Goal: Information Seeking & Learning: Check status

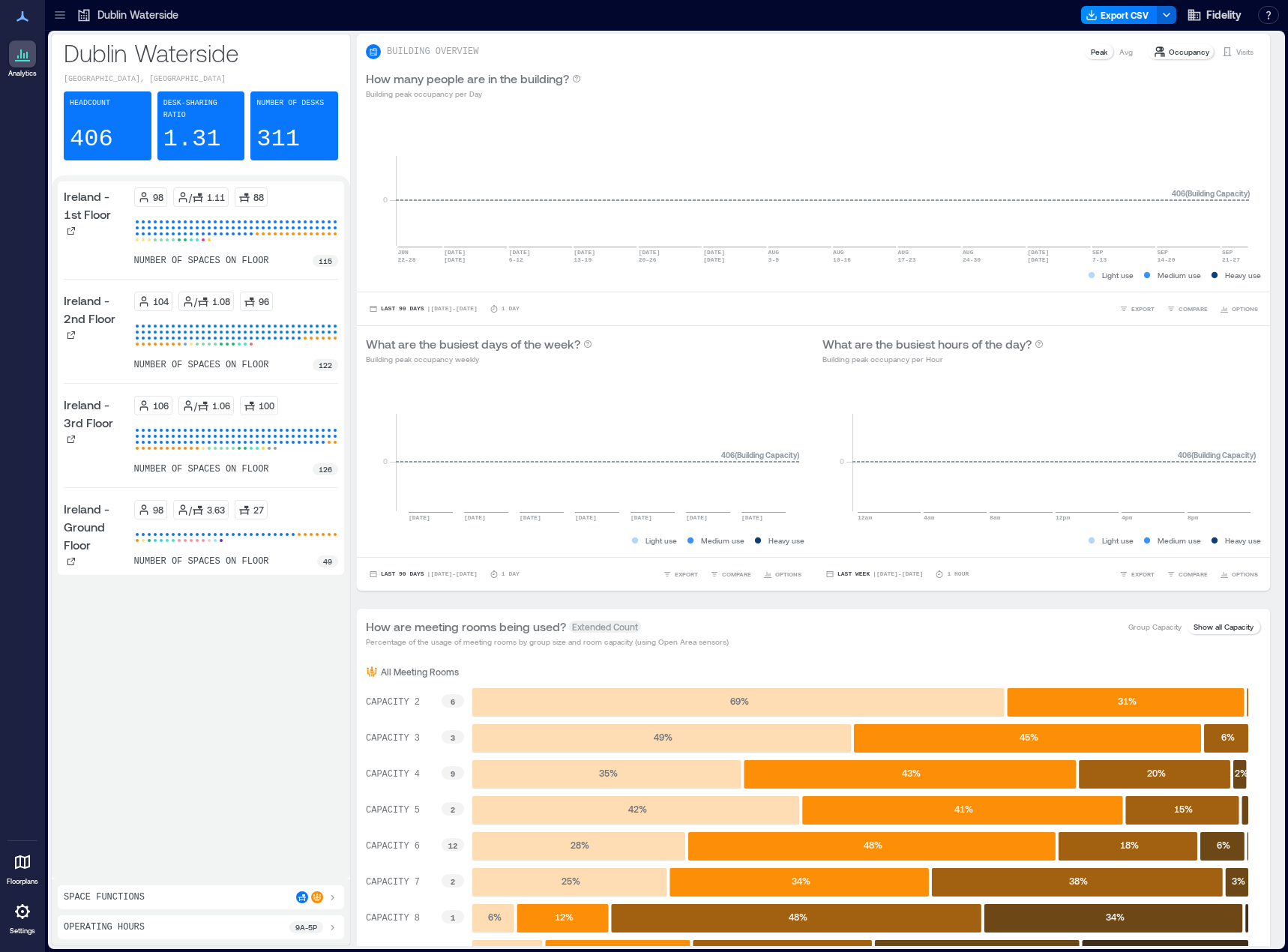
click at [66, 20] on icon at bounding box center [60, 15] width 15 height 15
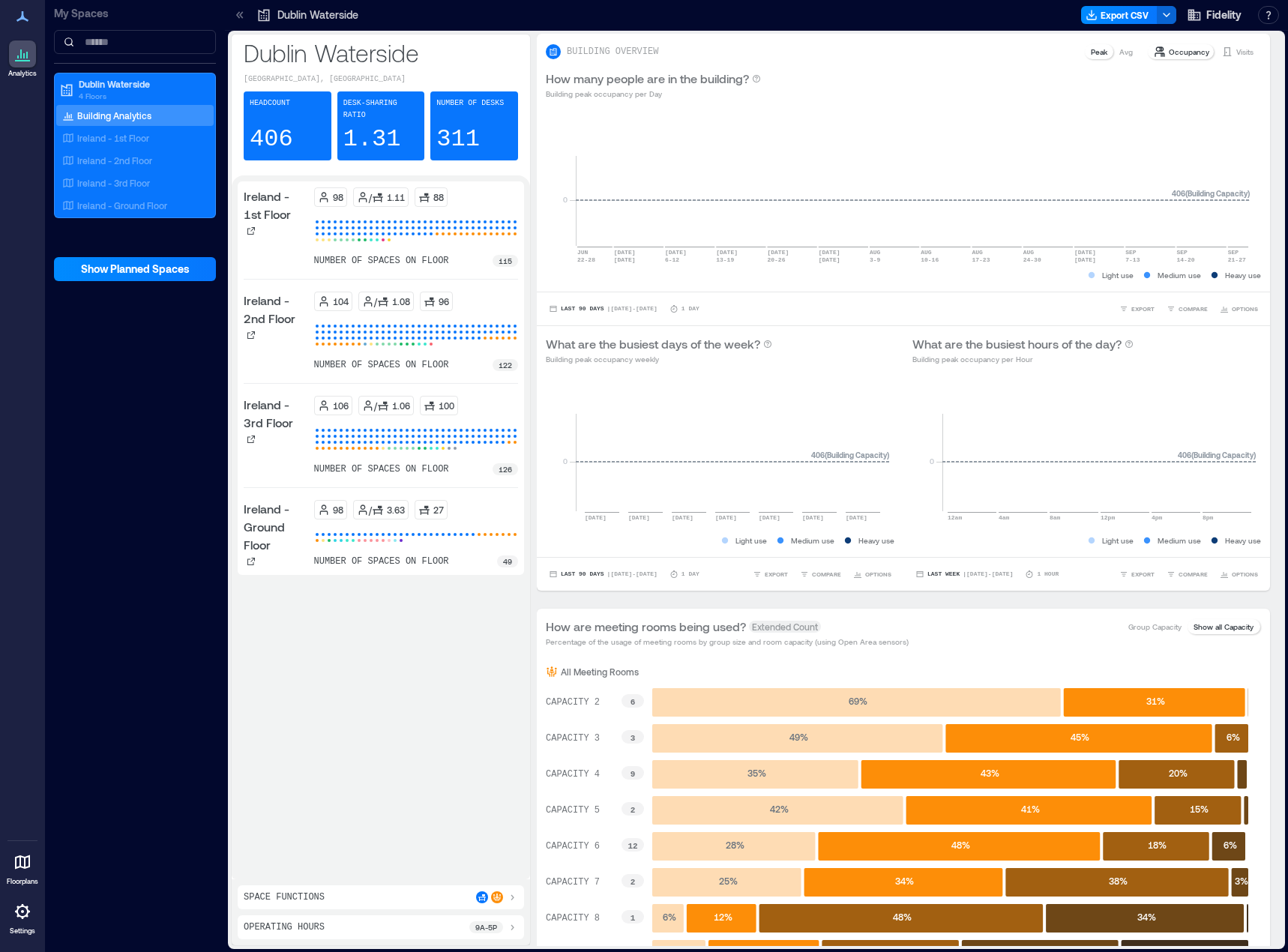
click at [66, 20] on p "My Spaces" at bounding box center [135, 13] width 162 height 15
click at [17, 873] on div at bounding box center [22, 862] width 27 height 27
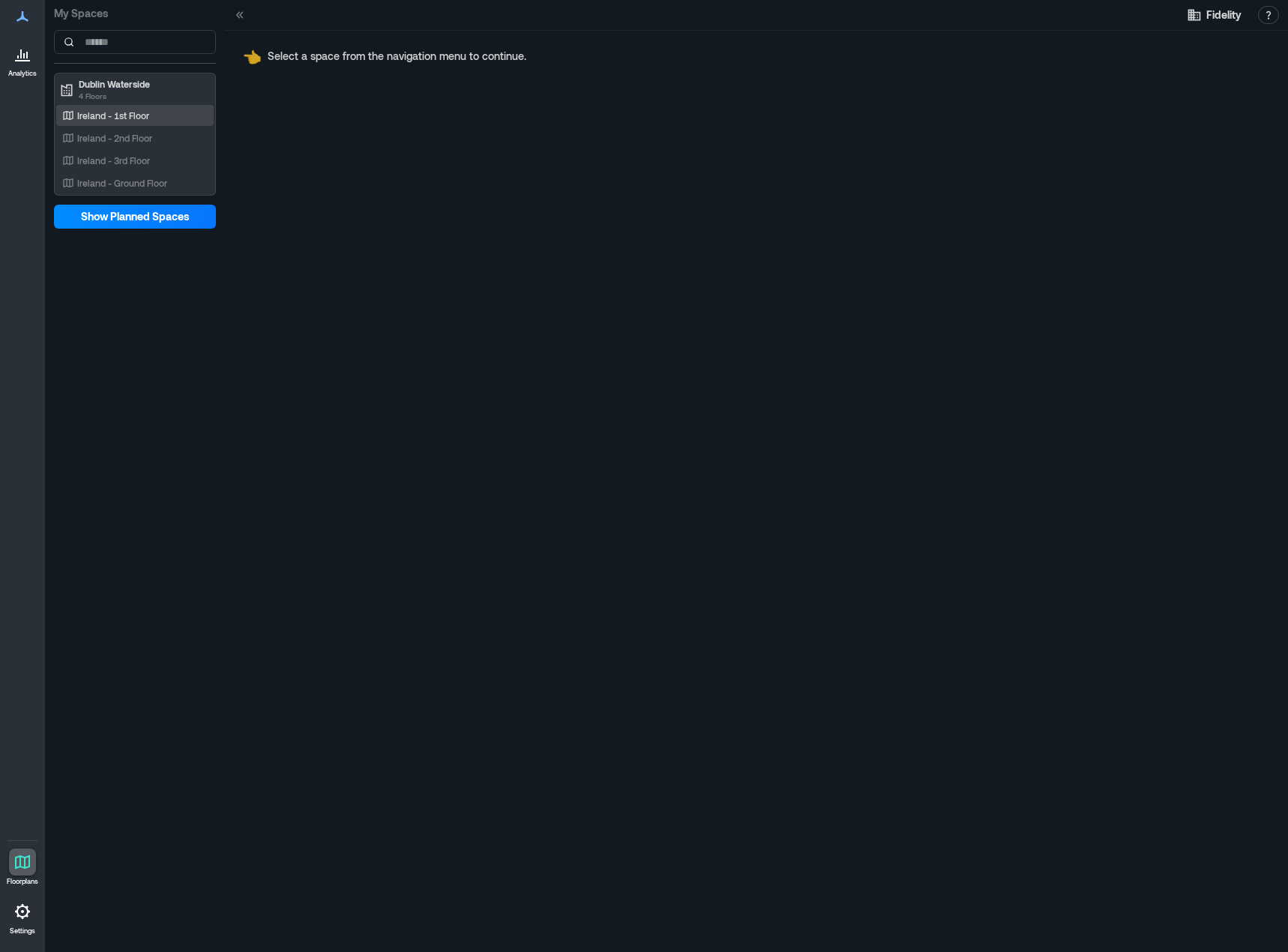
click at [134, 106] on div "Ireland - 1st Floor" at bounding box center [135, 115] width 157 height 21
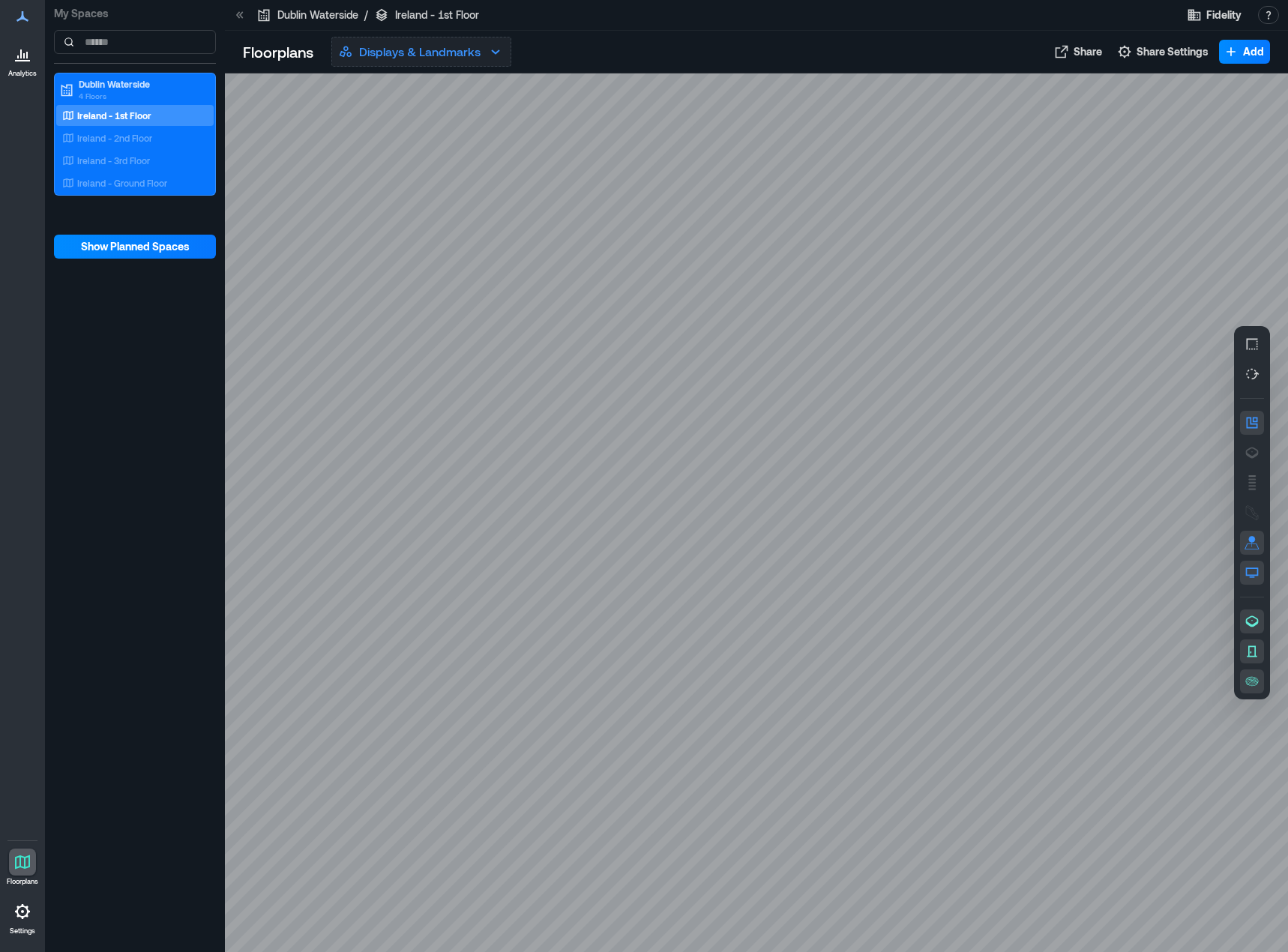
click at [491, 53] on icon "button" at bounding box center [496, 52] width 18 height 18
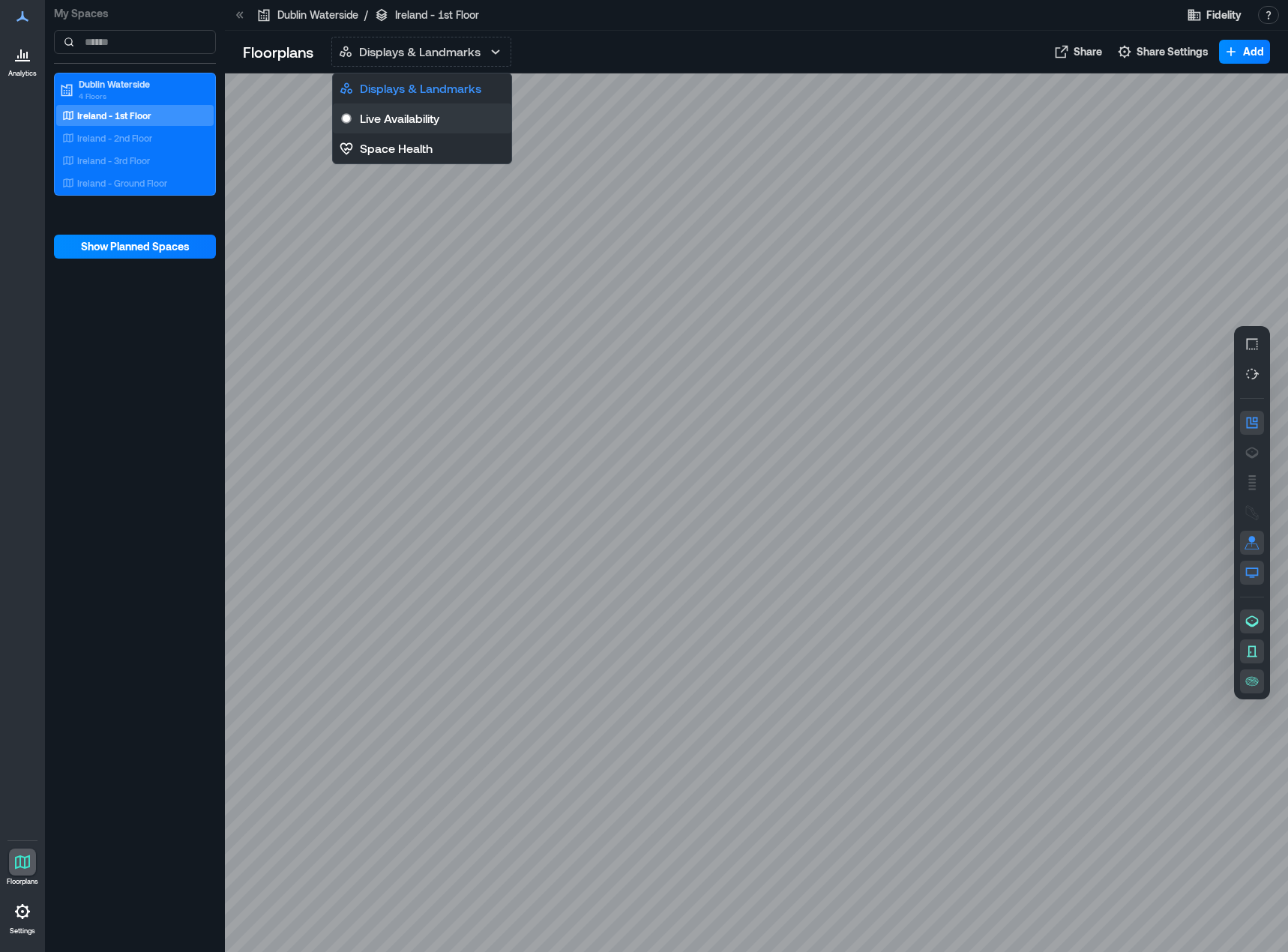
click at [452, 114] on button "Live Availability" at bounding box center [422, 118] width 179 height 30
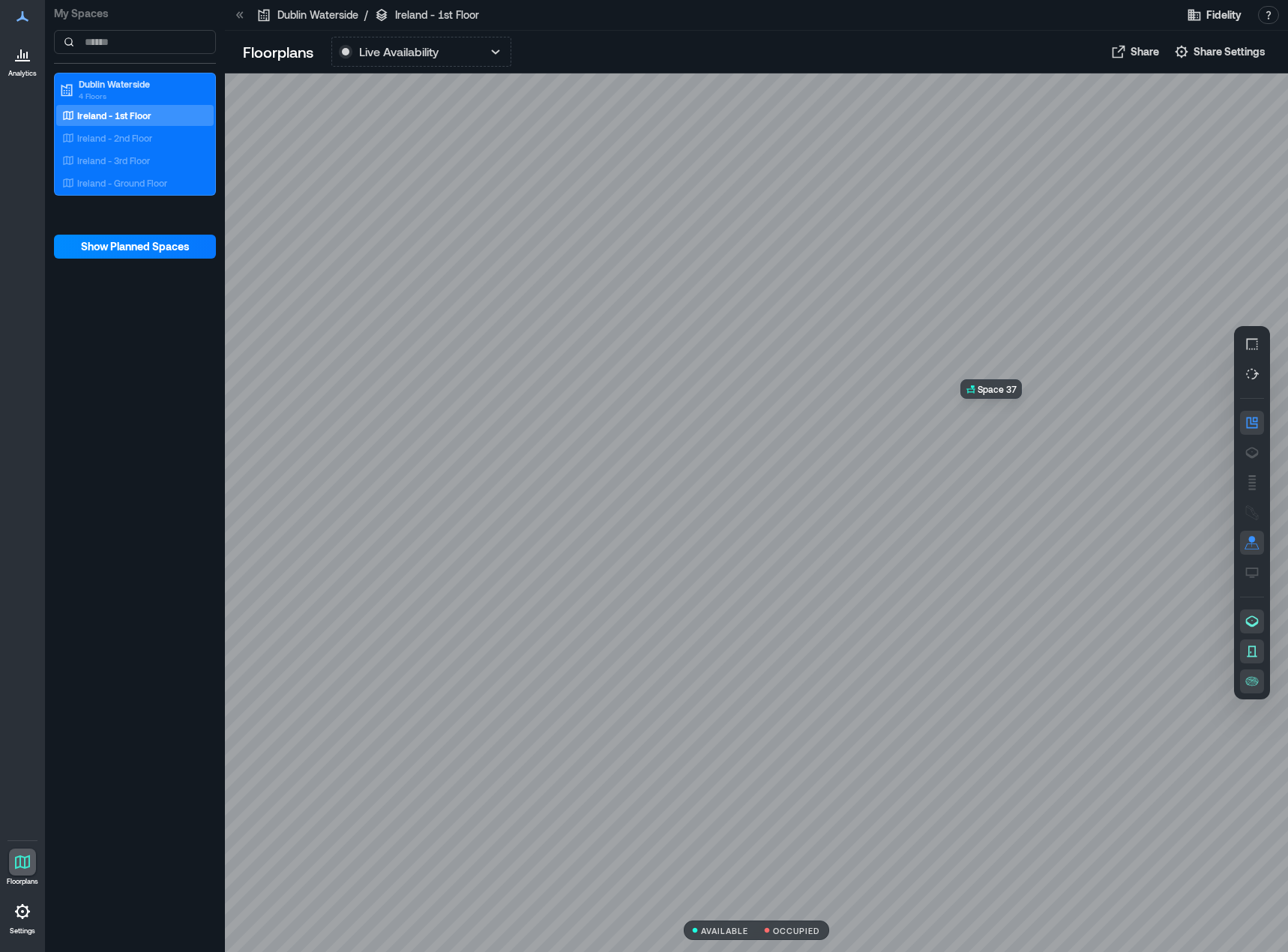
click at [1002, 412] on div at bounding box center [756, 512] width 1063 height 879
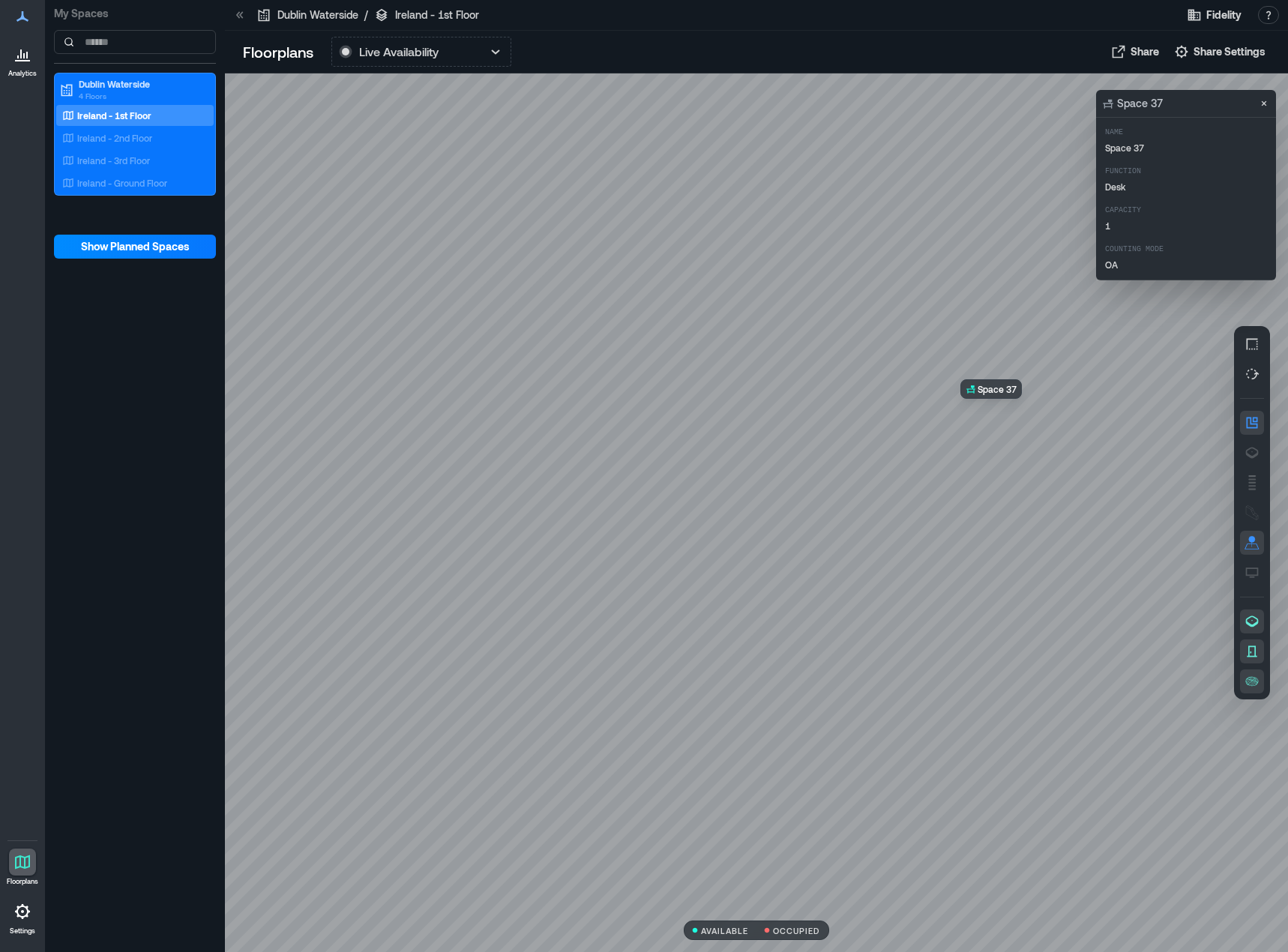
click at [1002, 412] on div at bounding box center [756, 512] width 1063 height 879
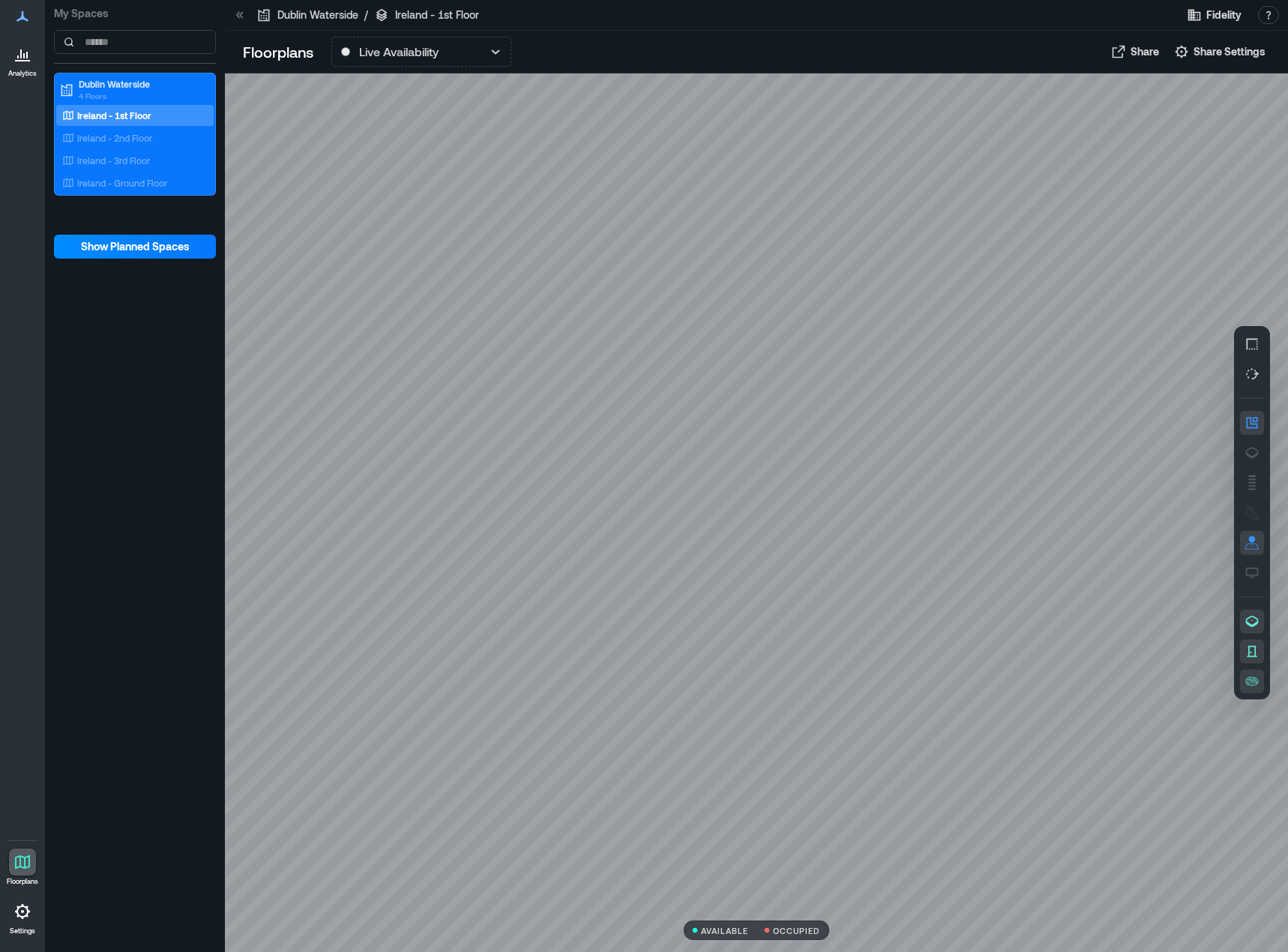
click at [17, 67] on div at bounding box center [22, 54] width 27 height 27
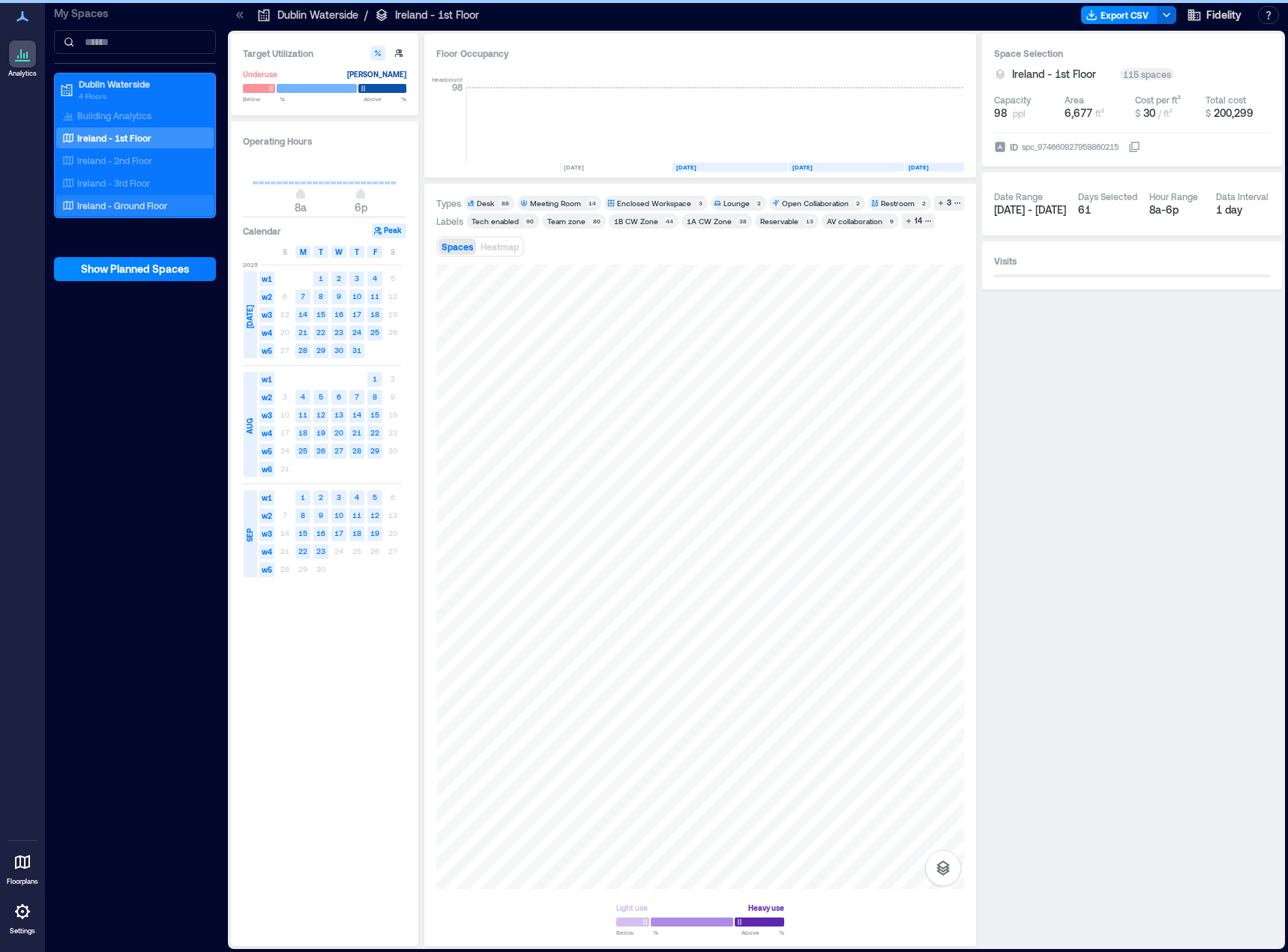
scroll to position [0, 4280]
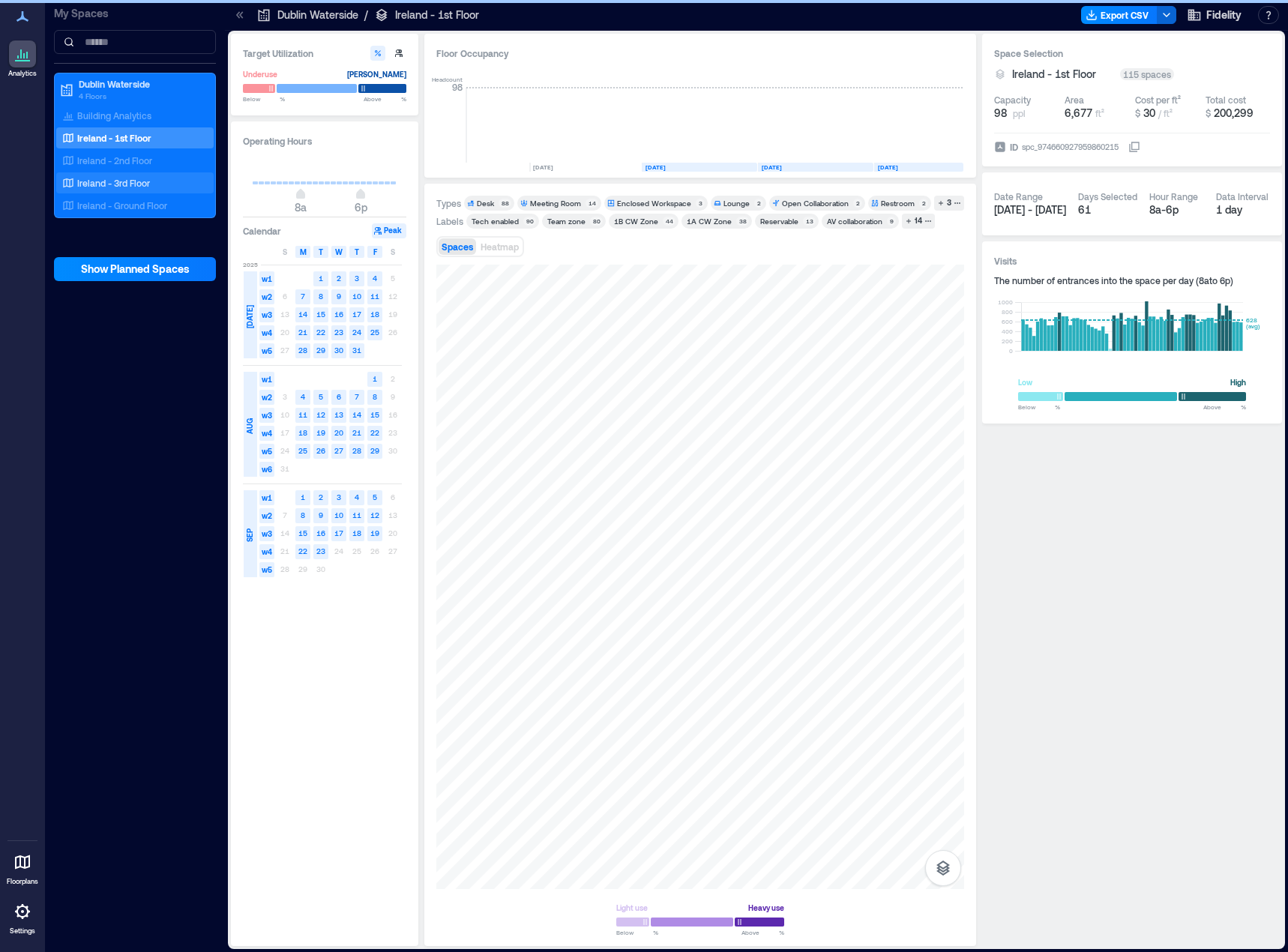
click at [135, 189] on div "Ireland - 3rd Floor" at bounding box center [131, 183] width 146 height 15
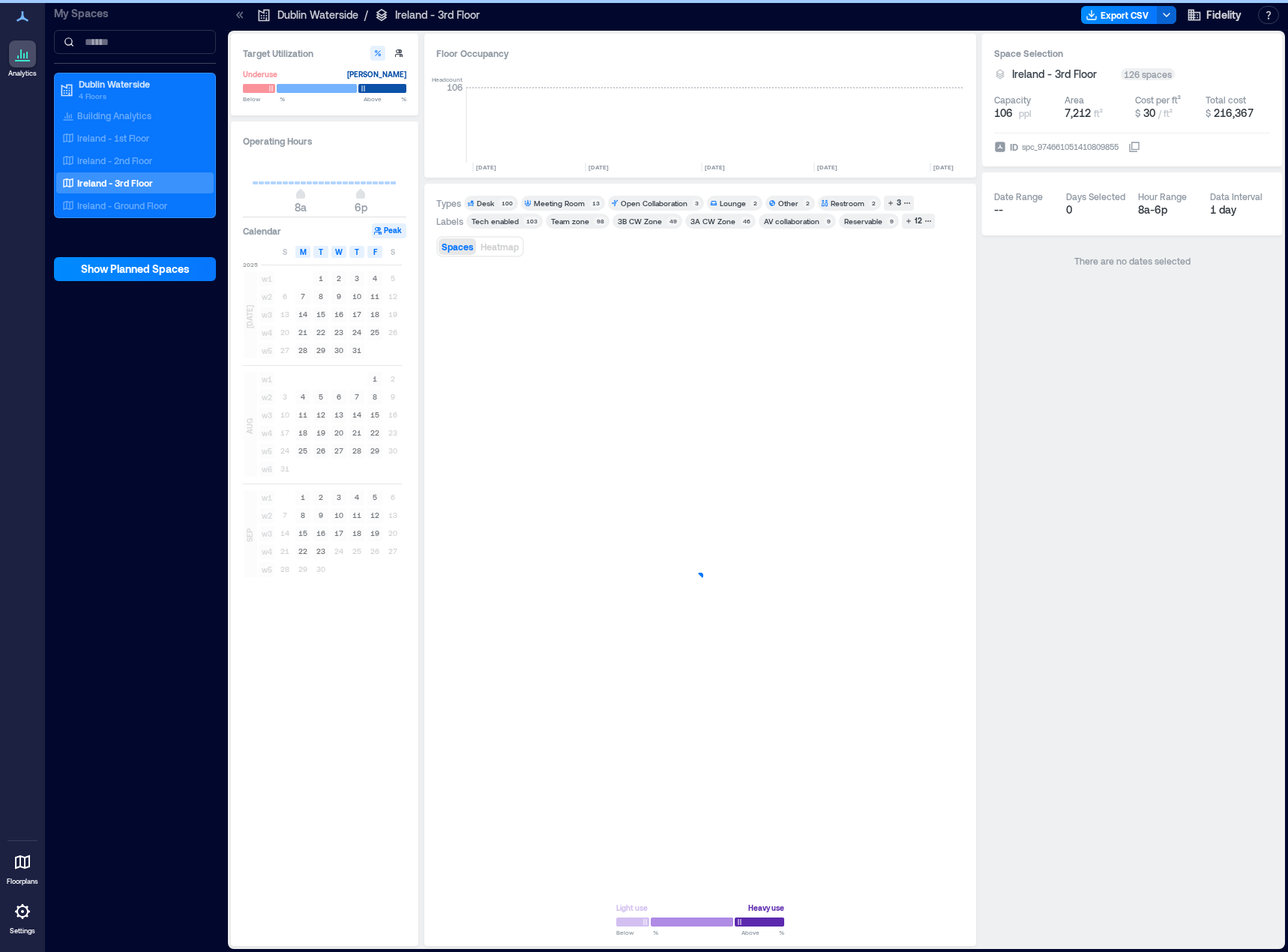
scroll to position [0, 4280]
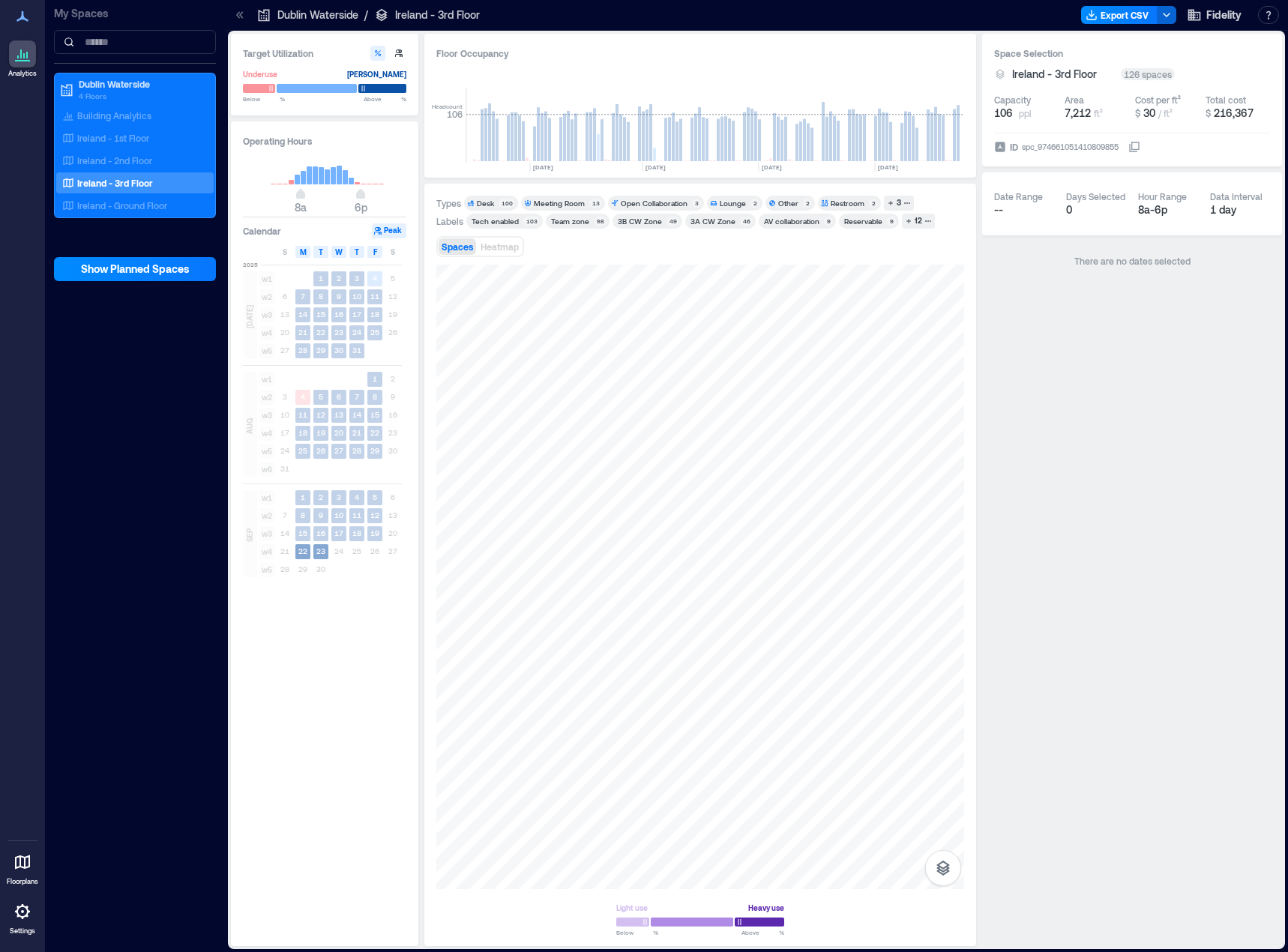
click at [263, 553] on span "w4" at bounding box center [267, 552] width 15 height 15
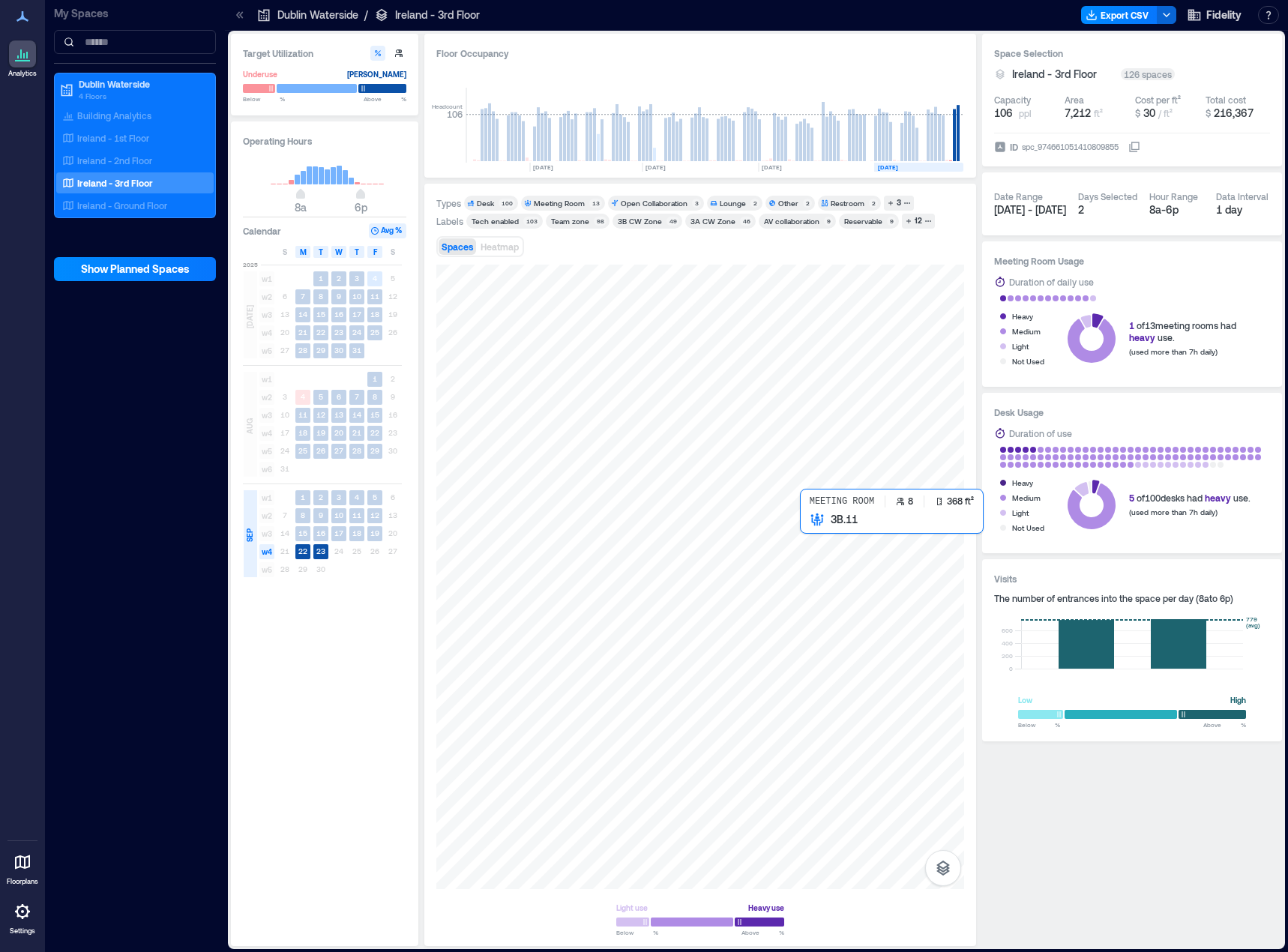
click at [822, 556] on div at bounding box center [700, 576] width 528 height 624
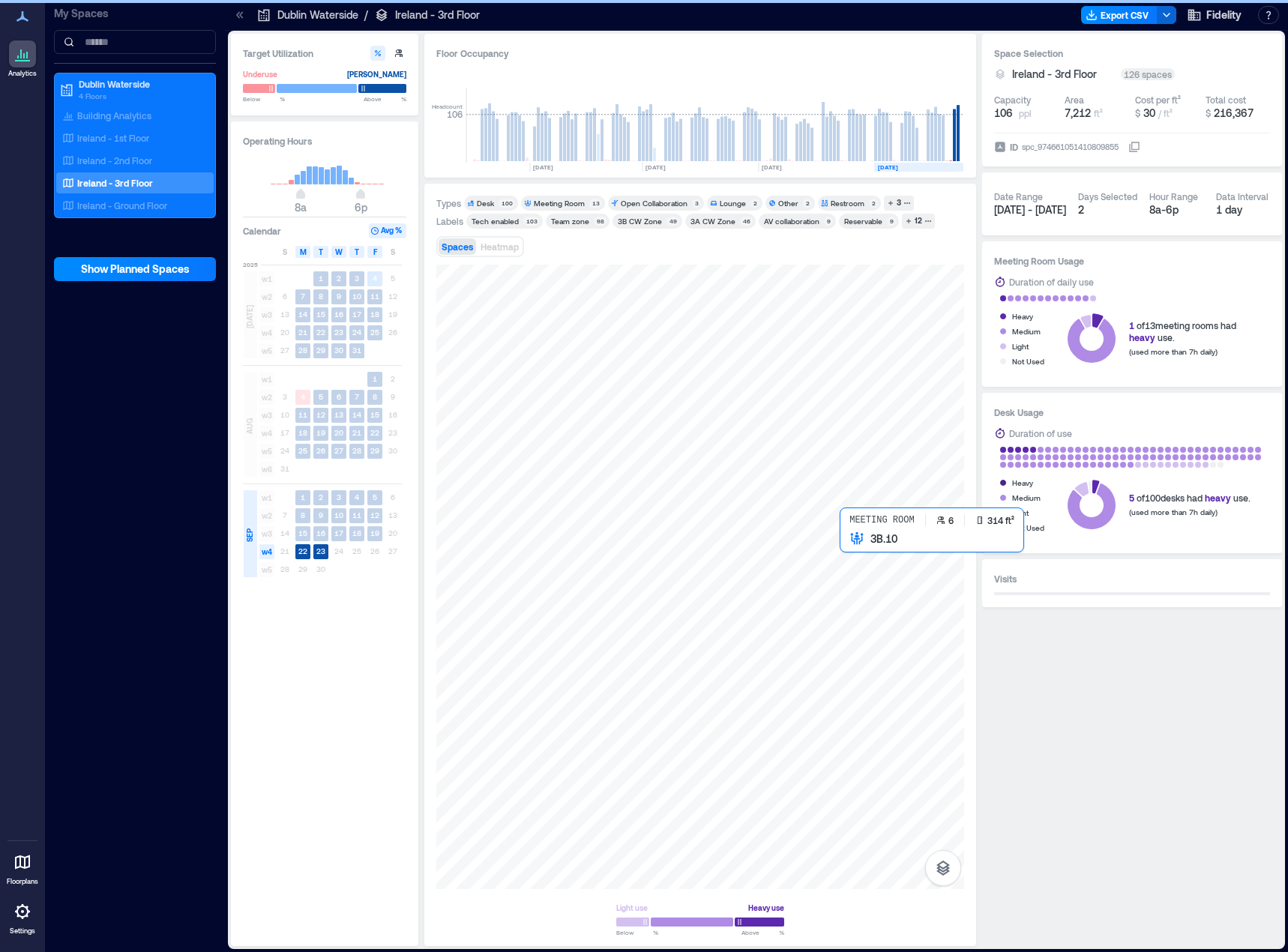
click at [867, 570] on div at bounding box center [700, 576] width 528 height 624
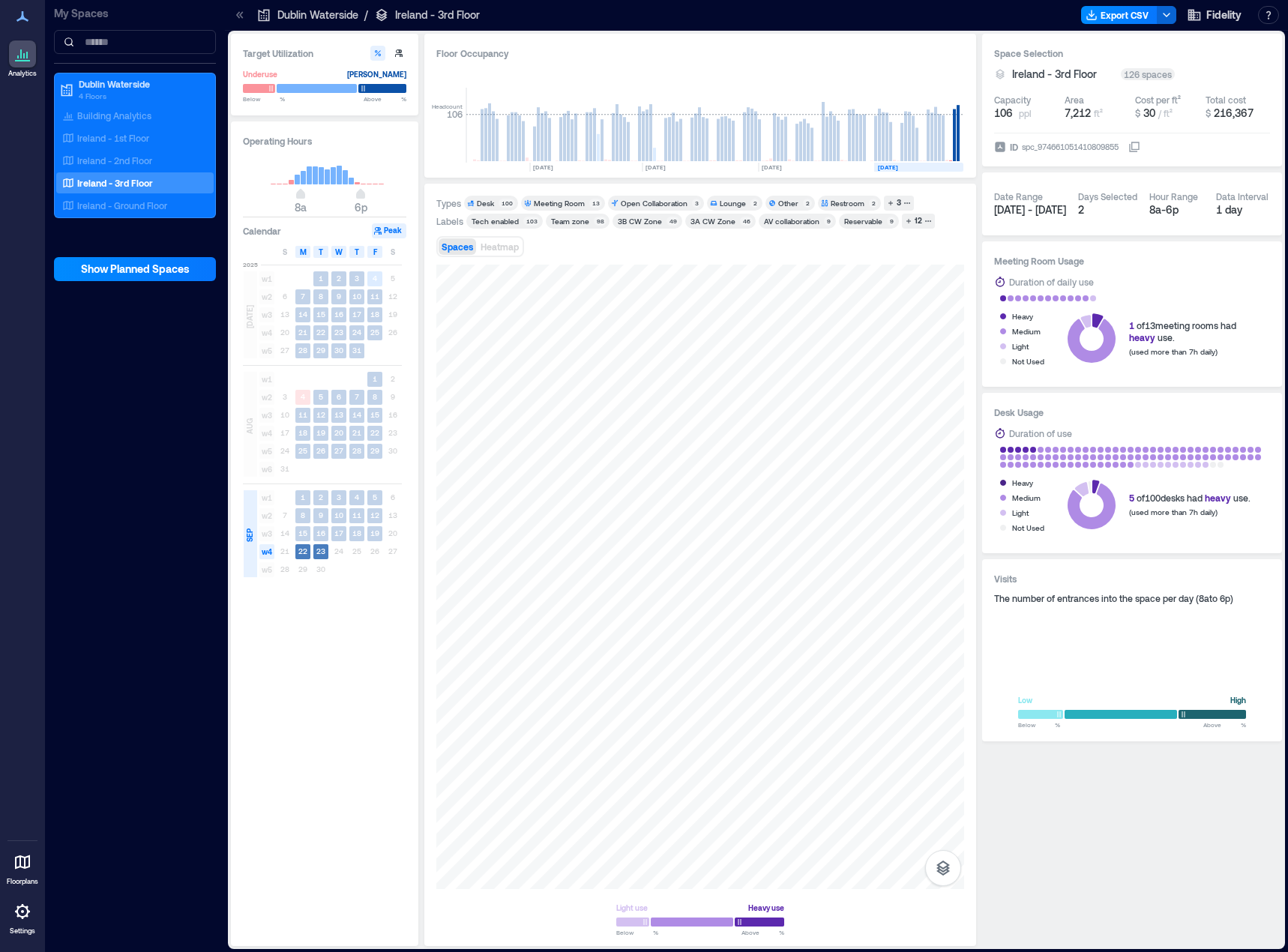
click at [268, 553] on span "w4" at bounding box center [267, 552] width 15 height 15
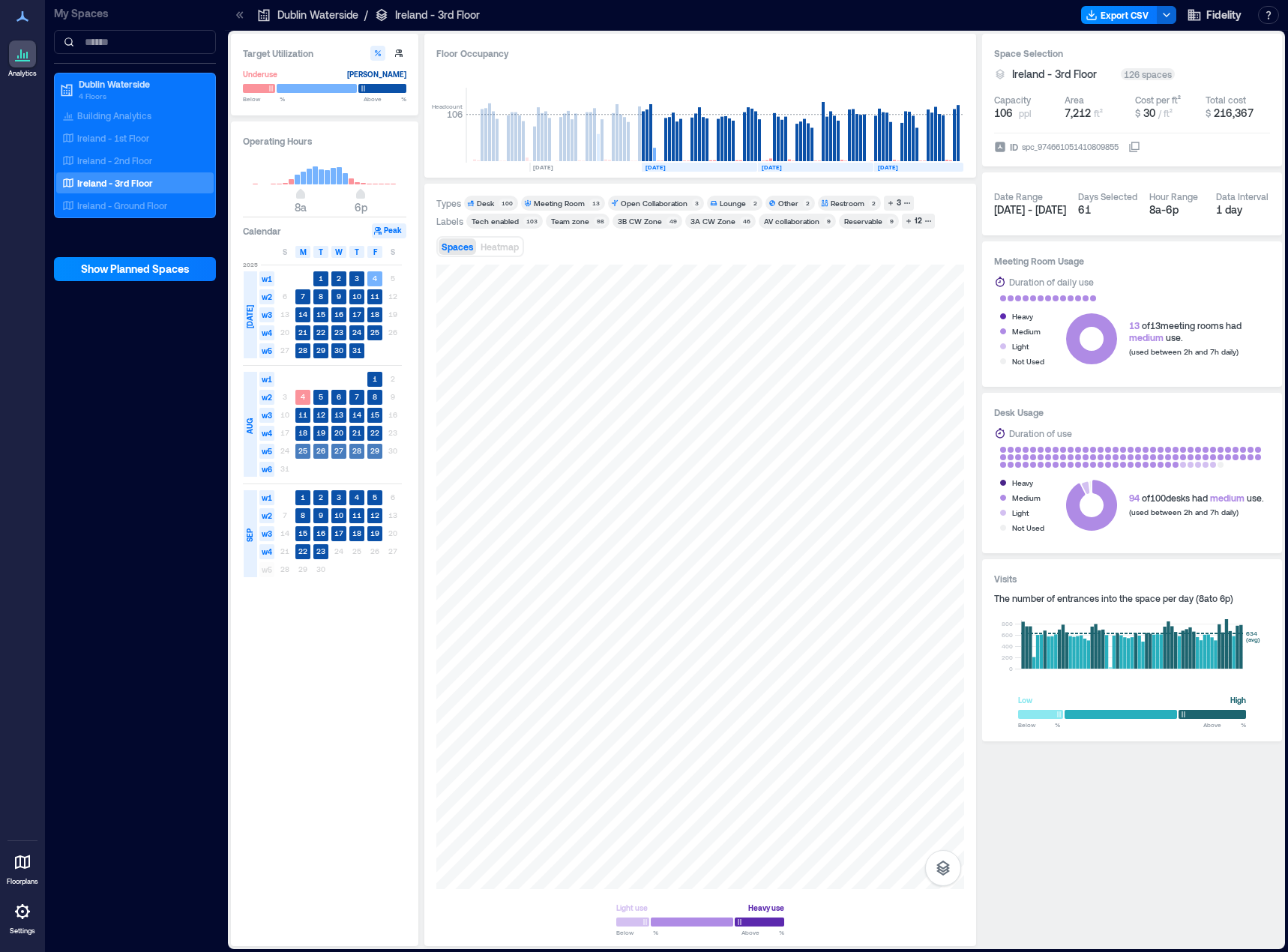
click at [264, 451] on span "w5" at bounding box center [267, 451] width 15 height 15
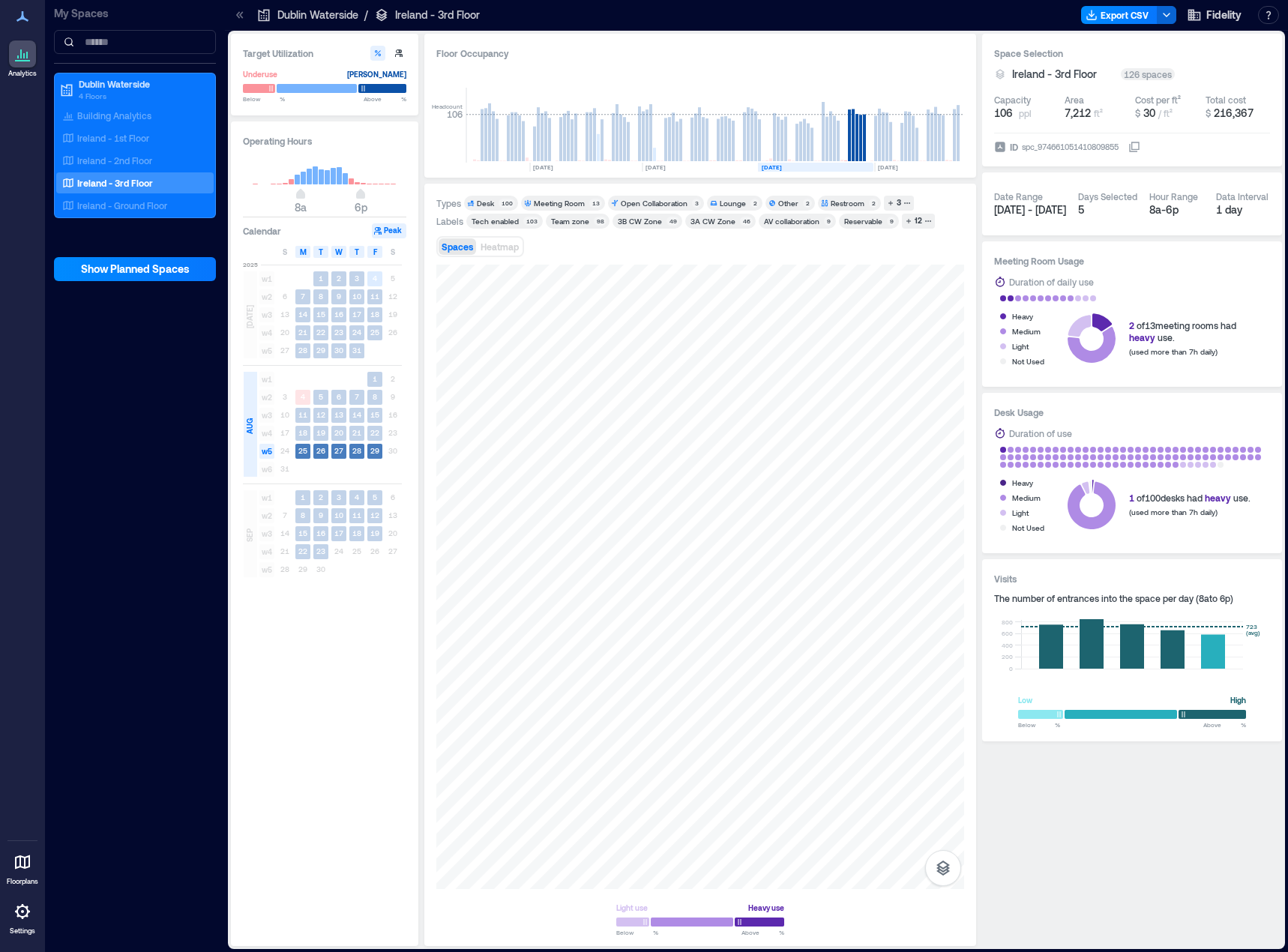
click at [267, 456] on span "w5" at bounding box center [267, 451] width 15 height 15
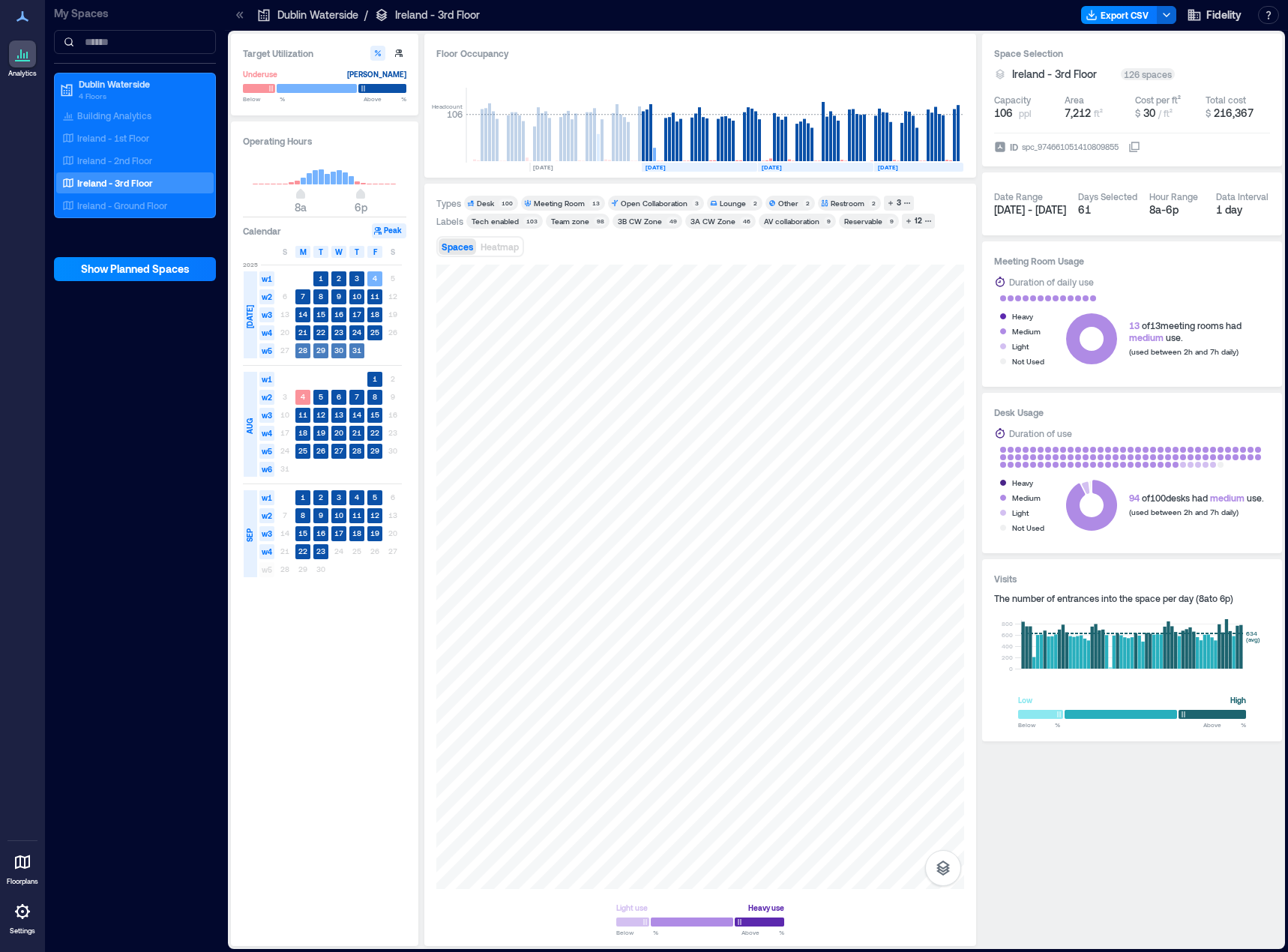
click at [266, 352] on span "w5" at bounding box center [267, 351] width 15 height 15
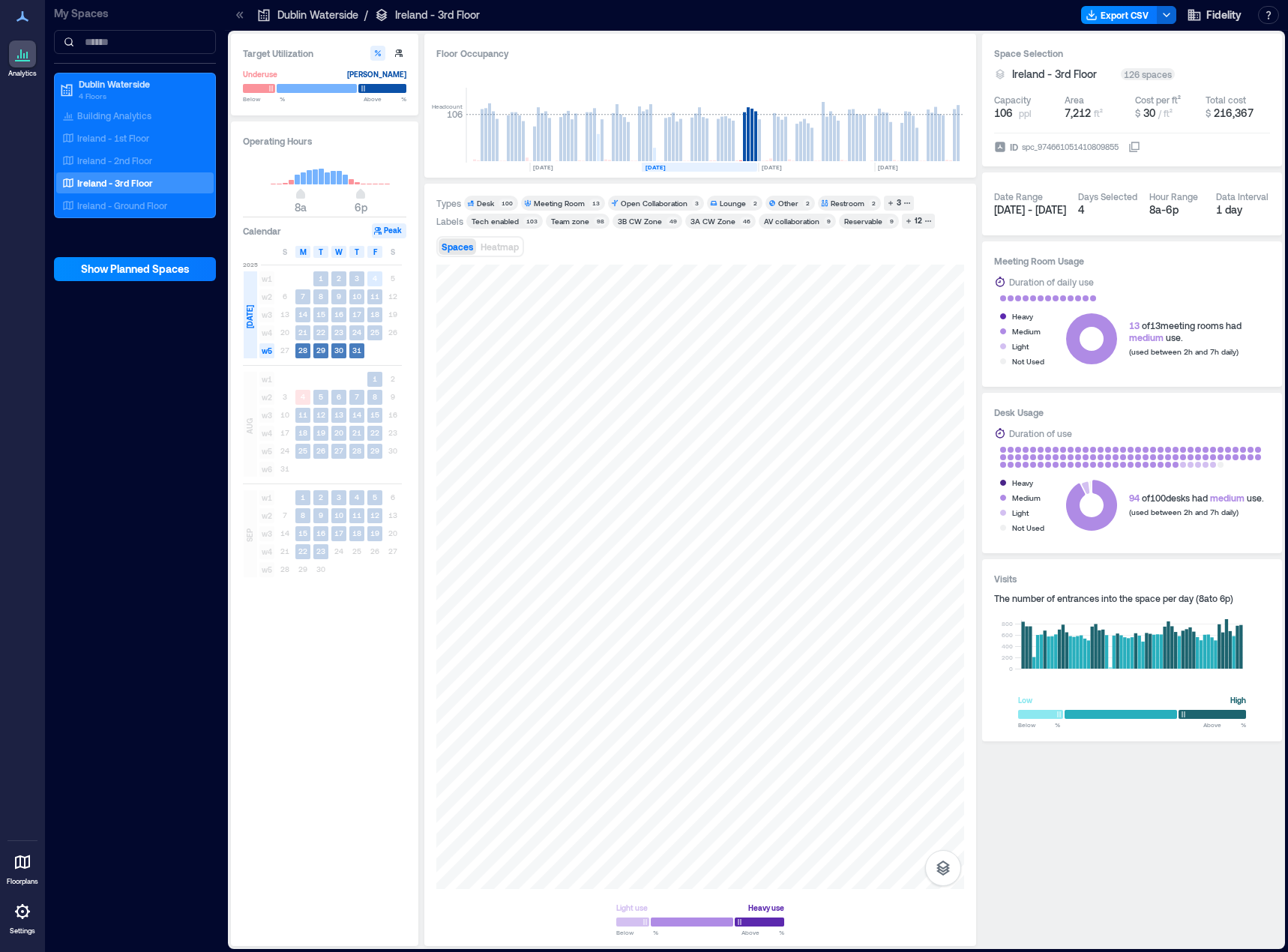
scroll to position [0, 4262]
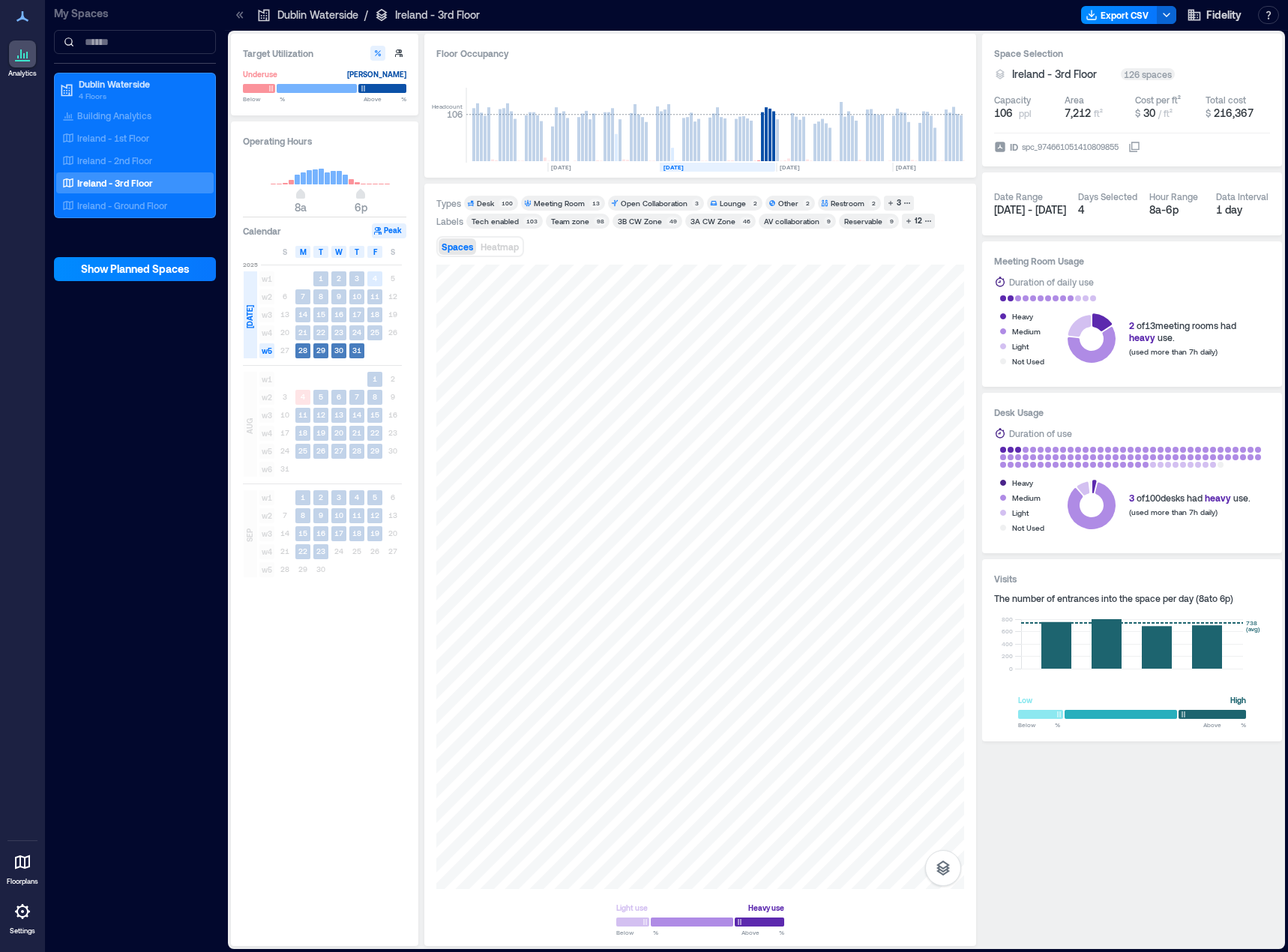
click at [267, 354] on span "w5" at bounding box center [267, 351] width 15 height 15
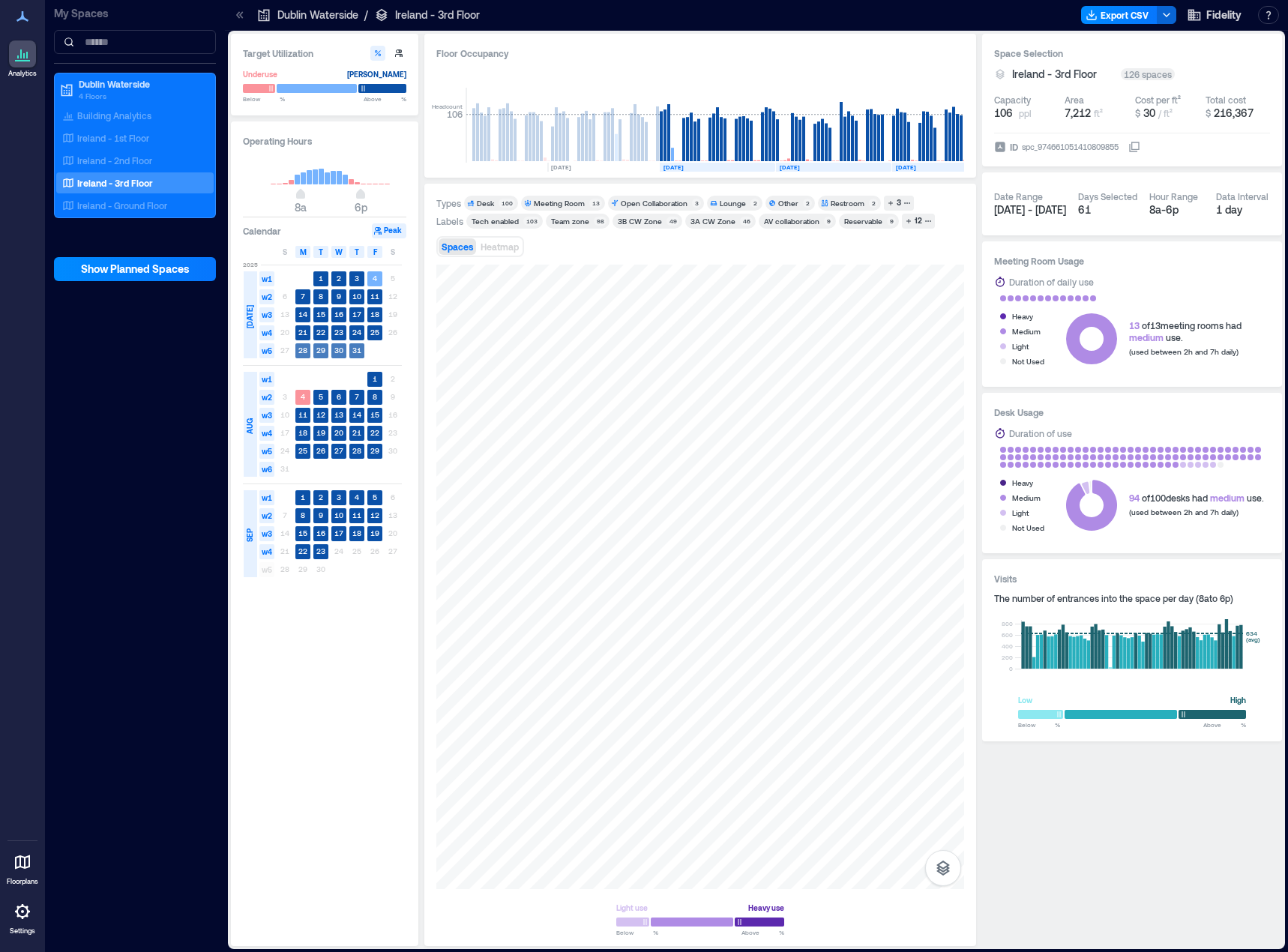
scroll to position [0, 4280]
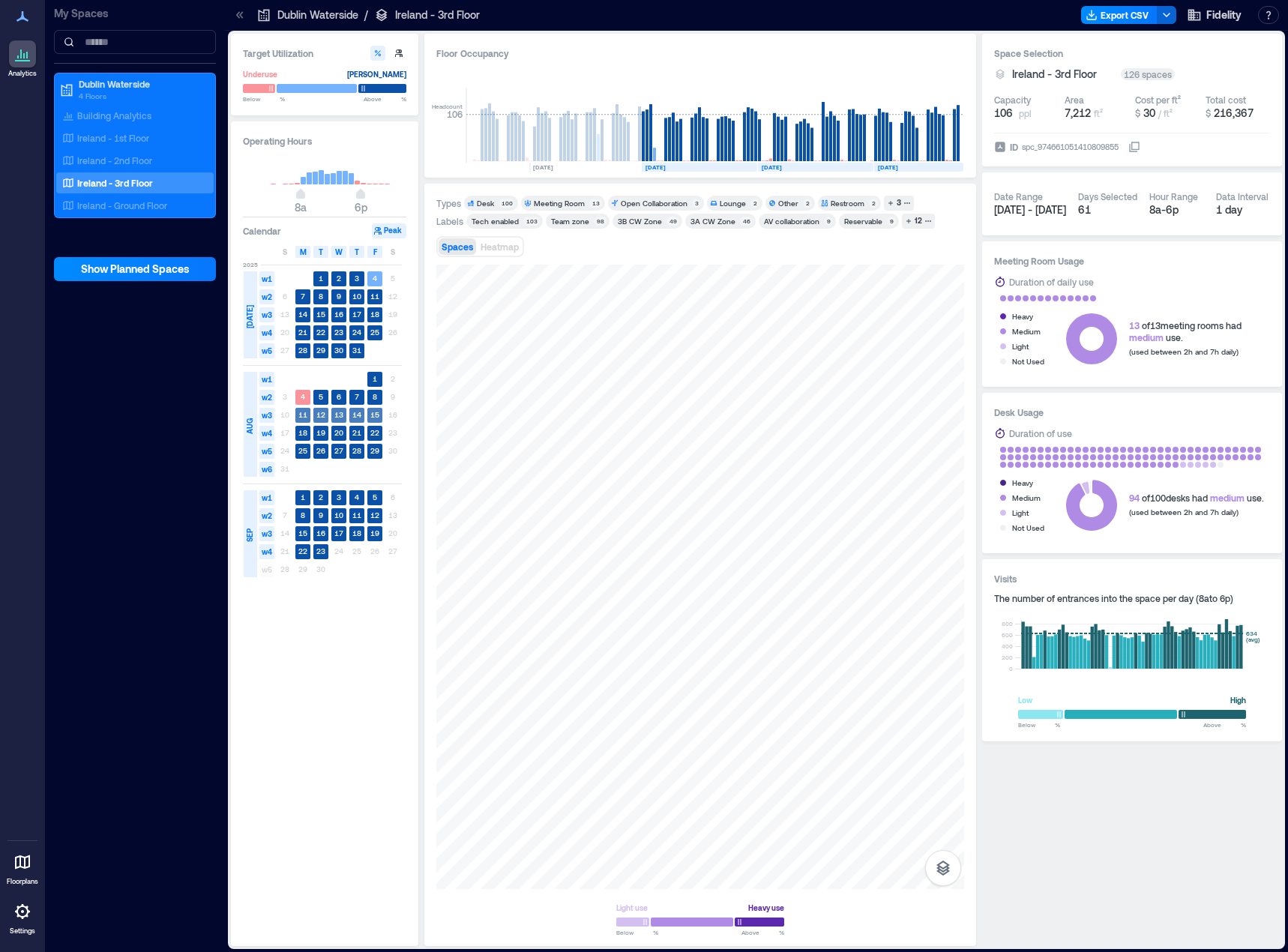
click at [268, 416] on span "w3" at bounding box center [267, 415] width 15 height 15
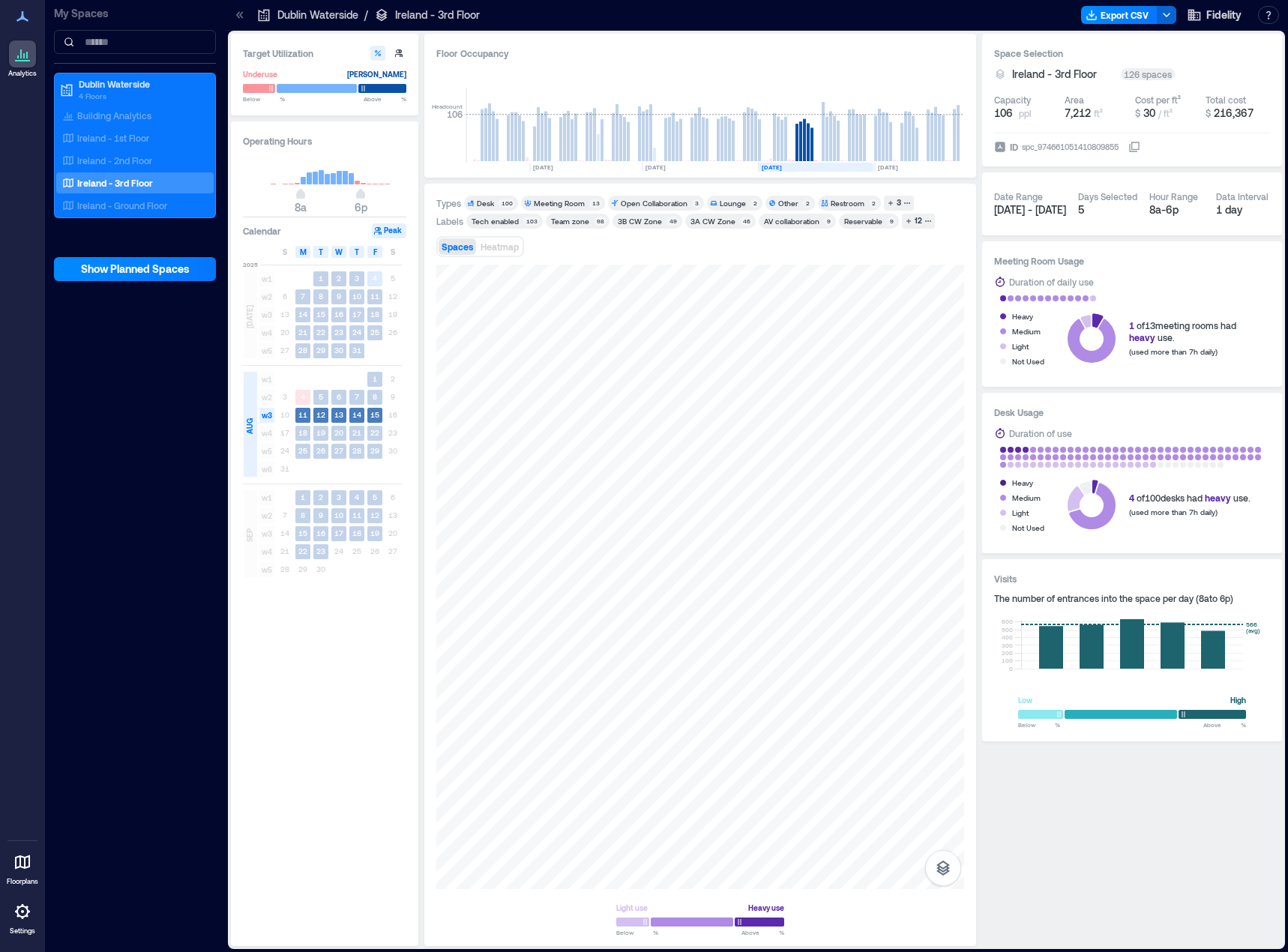
click at [268, 416] on span "w3" at bounding box center [267, 415] width 15 height 15
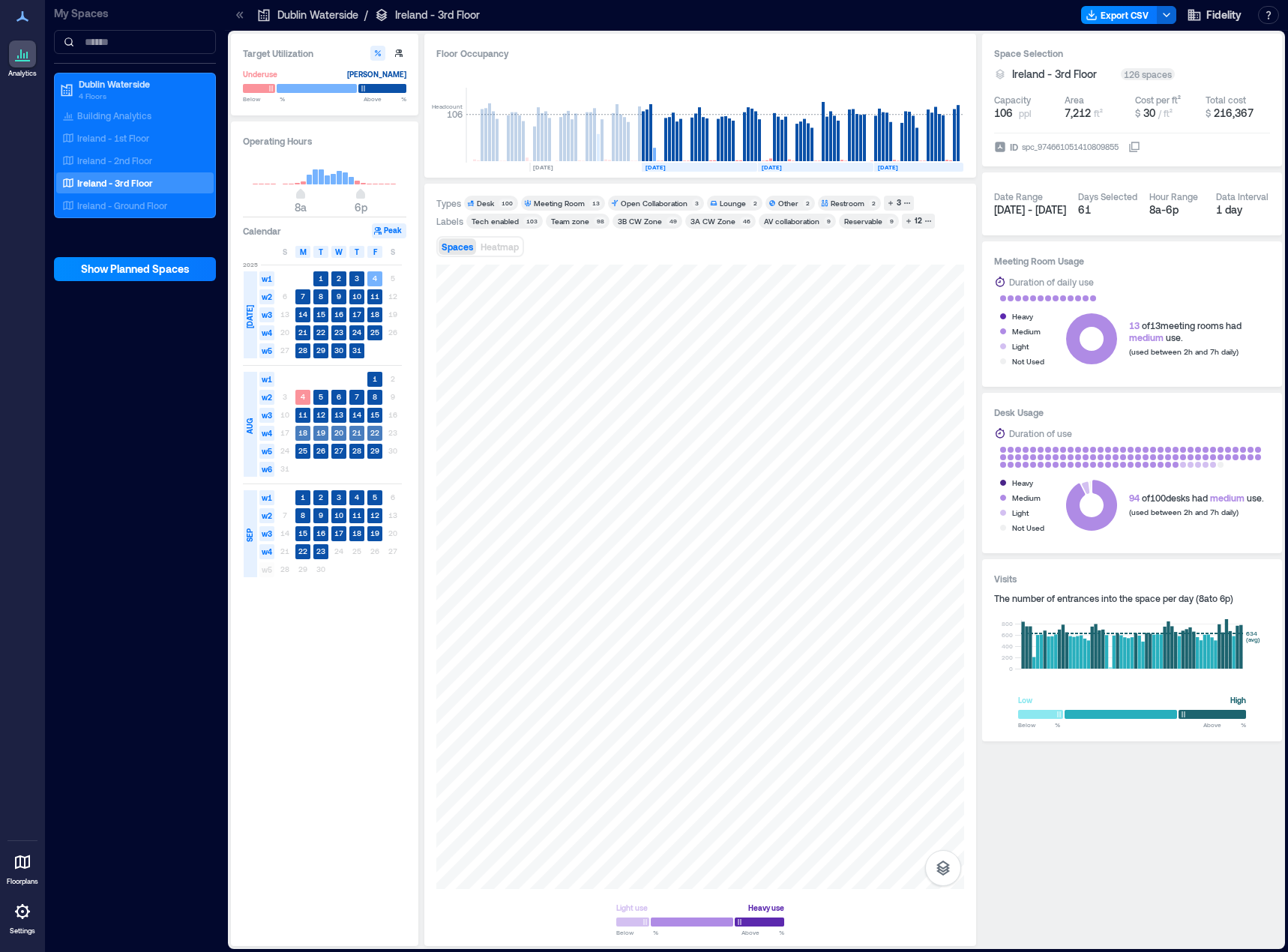
click at [268, 431] on span "w4" at bounding box center [267, 433] width 15 height 15
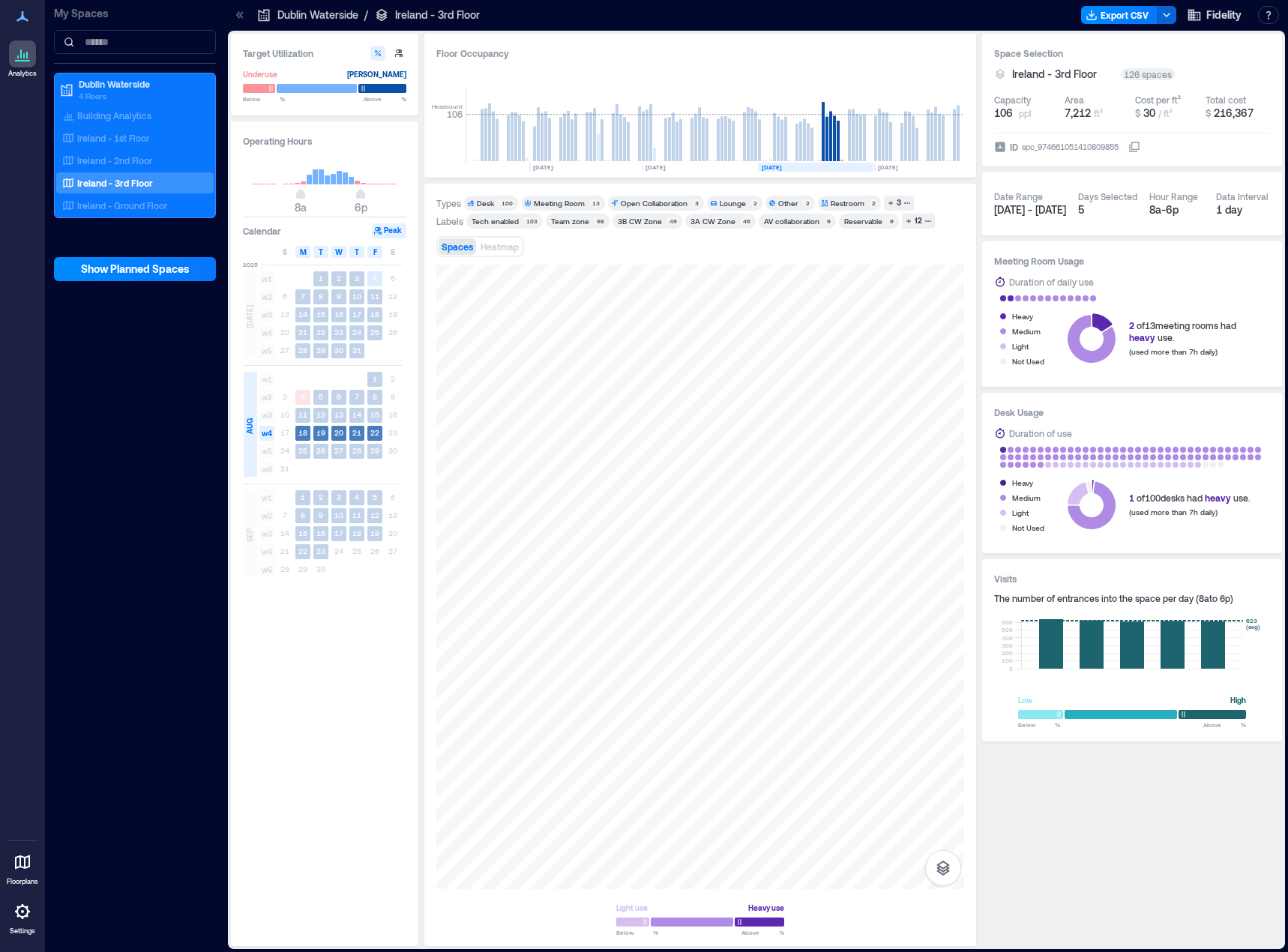
click at [268, 431] on span "w4" at bounding box center [267, 433] width 15 height 15
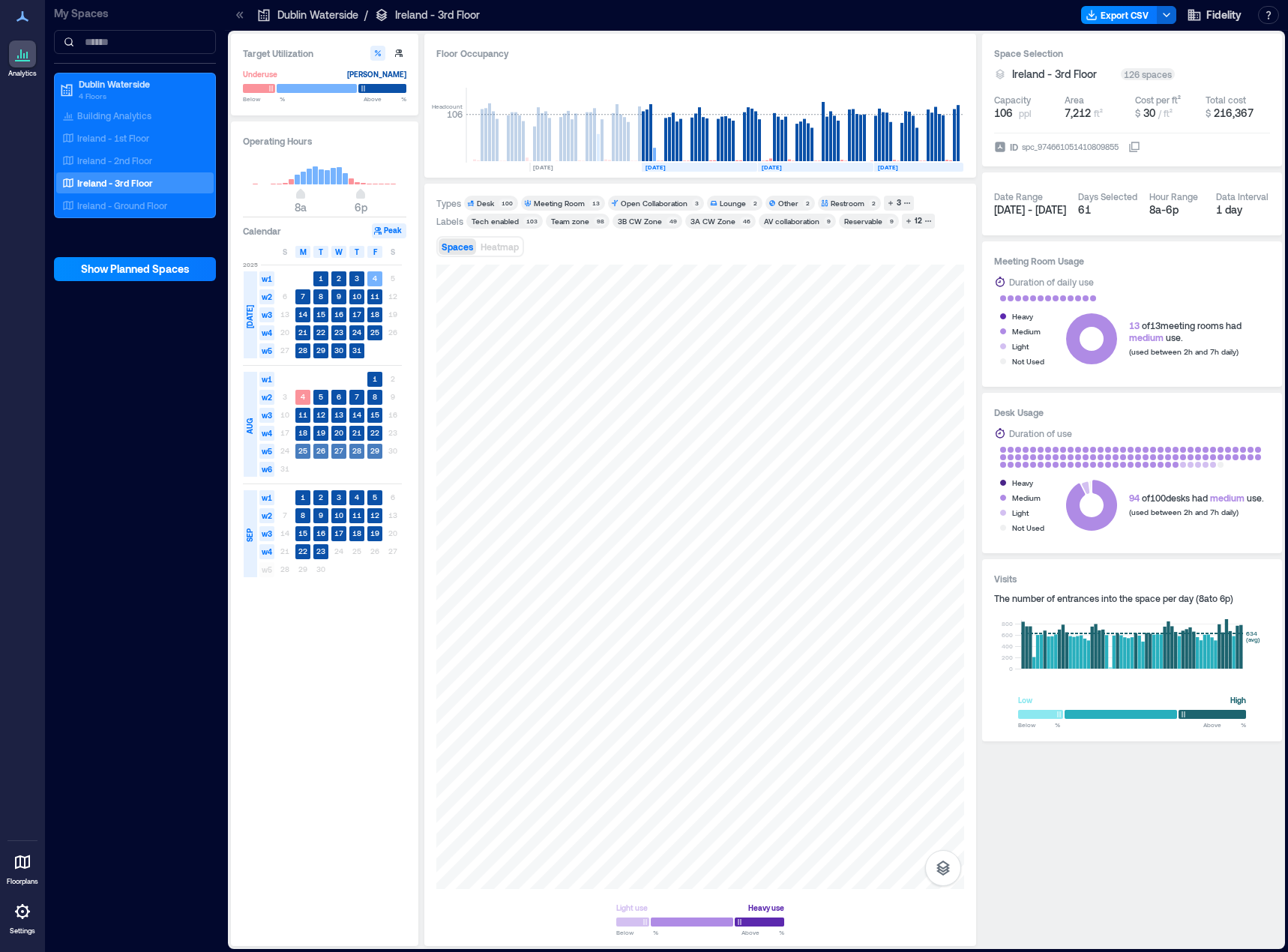
click at [270, 451] on span "w5" at bounding box center [267, 451] width 15 height 15
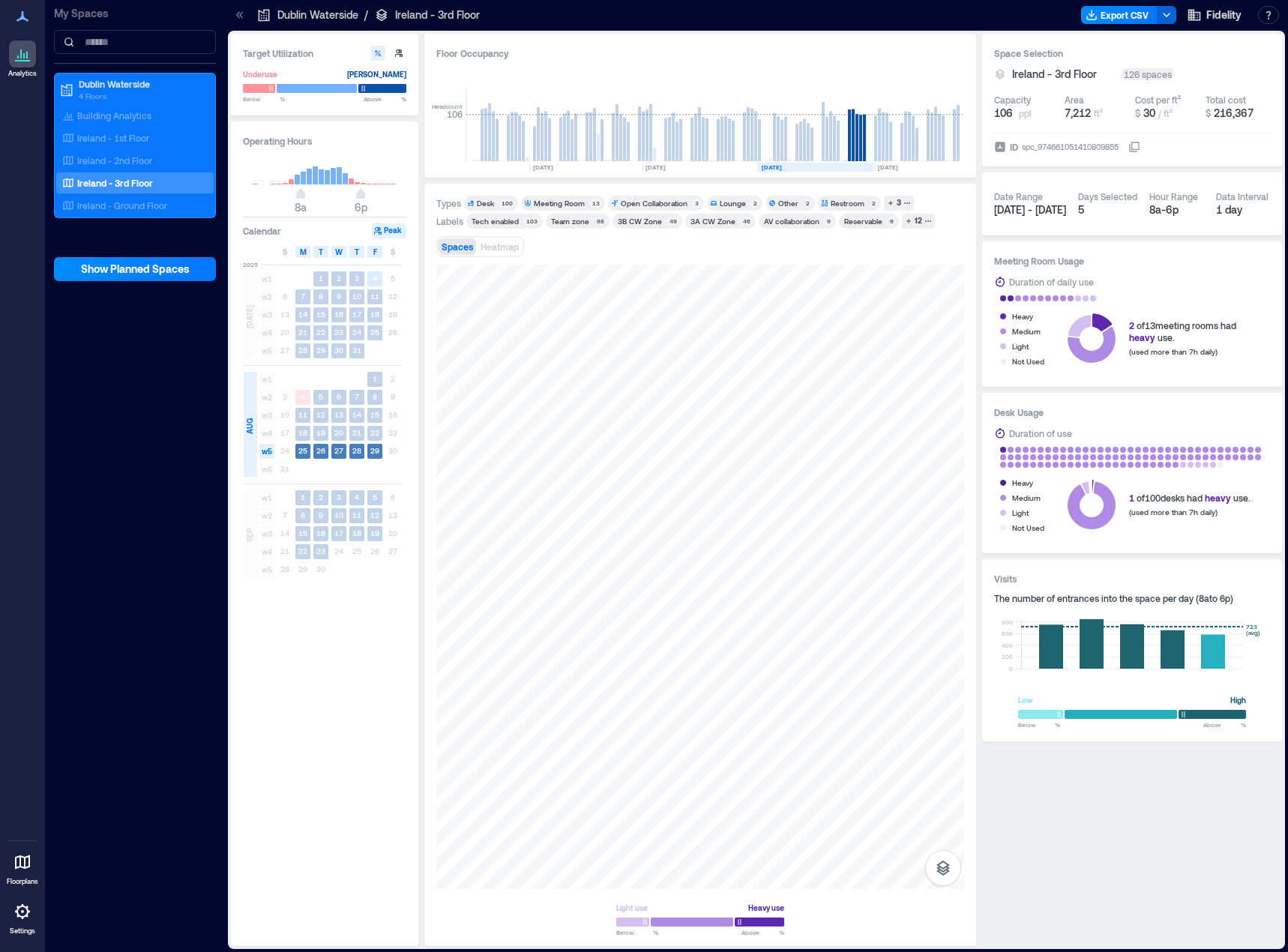
click at [270, 451] on span "w5" at bounding box center [267, 451] width 15 height 15
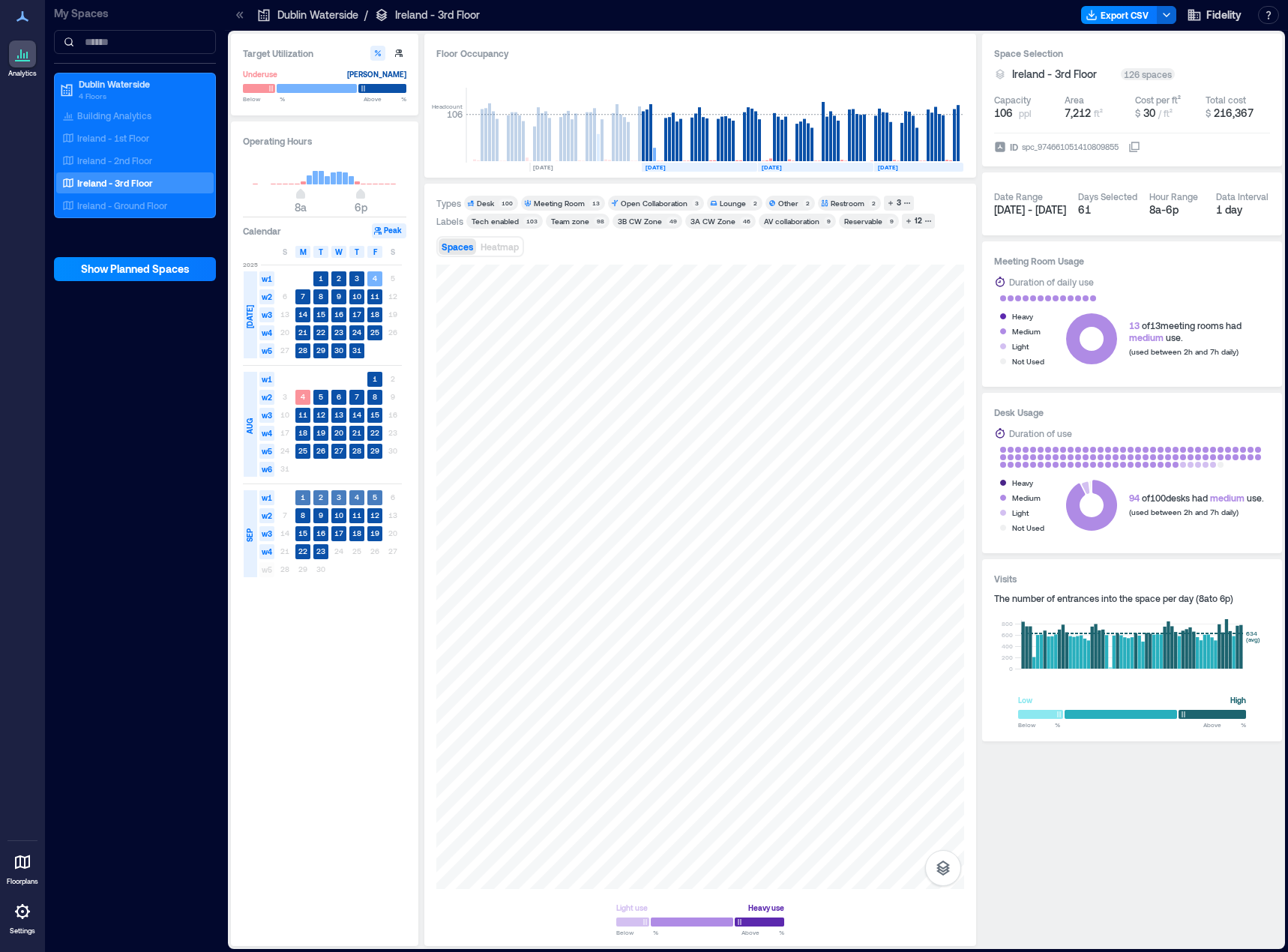
click at [271, 496] on span "w1" at bounding box center [267, 498] width 15 height 15
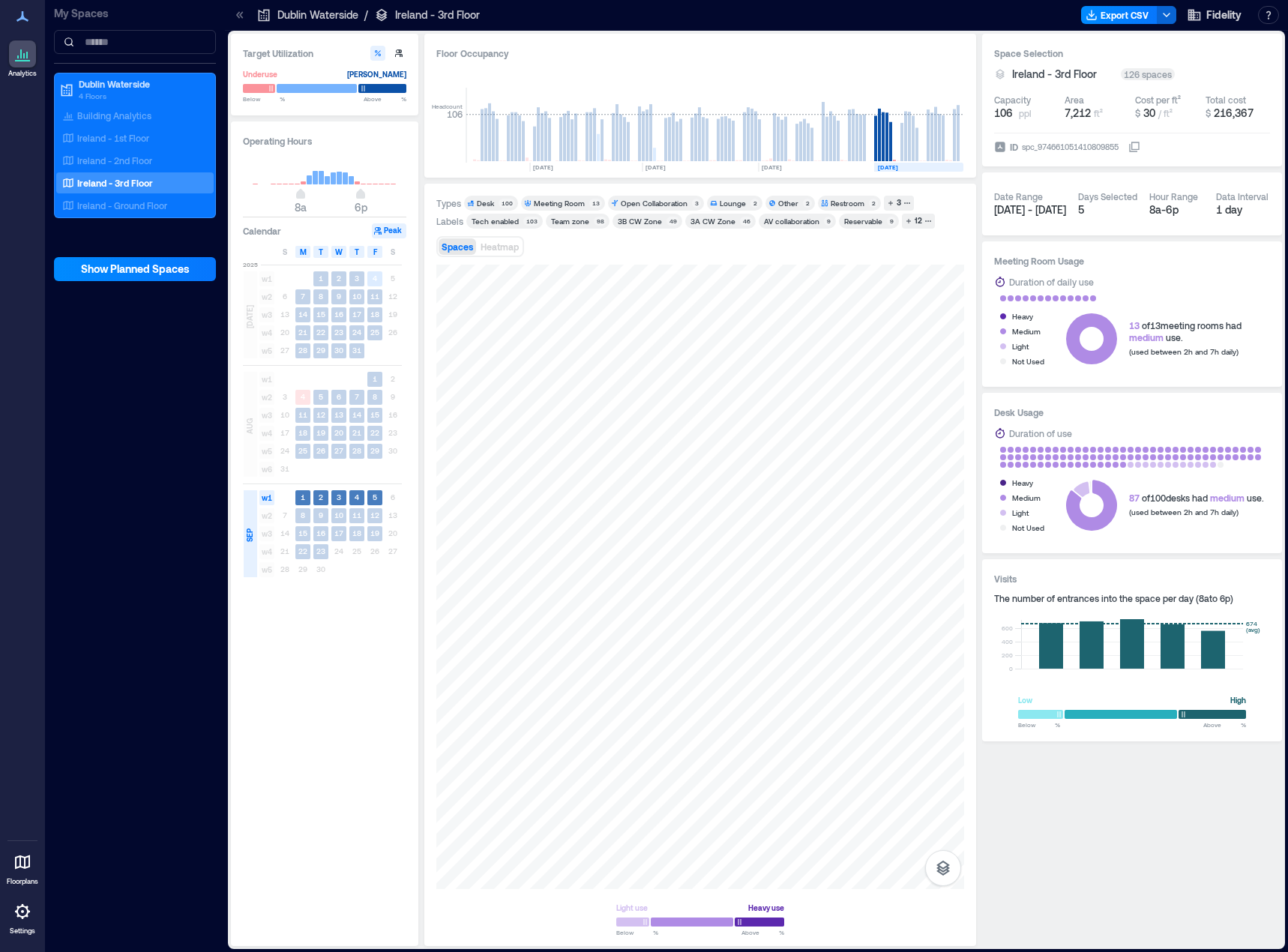
click at [271, 496] on span "w1" at bounding box center [267, 498] width 15 height 15
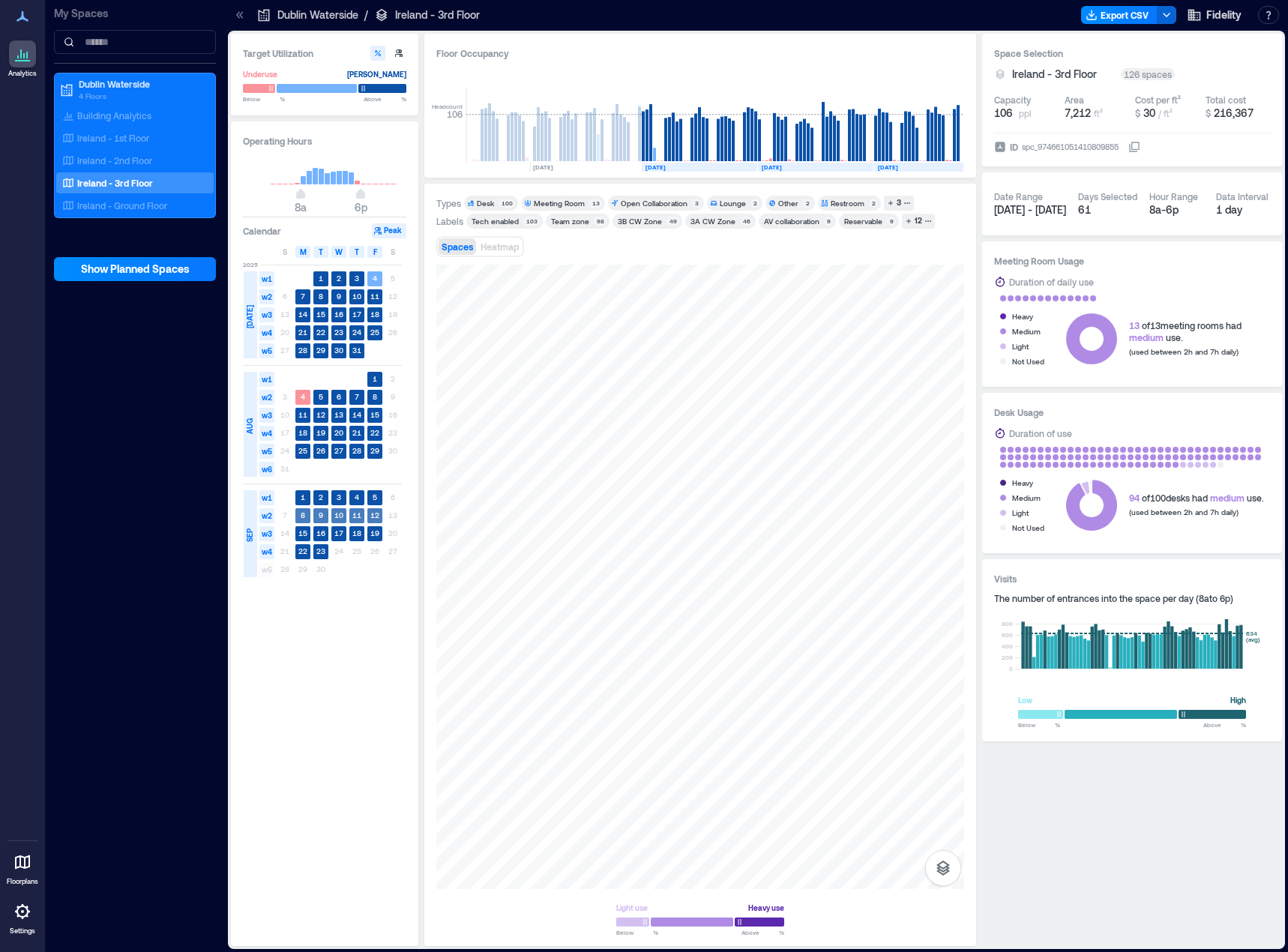
click at [266, 518] on span "w2" at bounding box center [267, 515] width 15 height 15
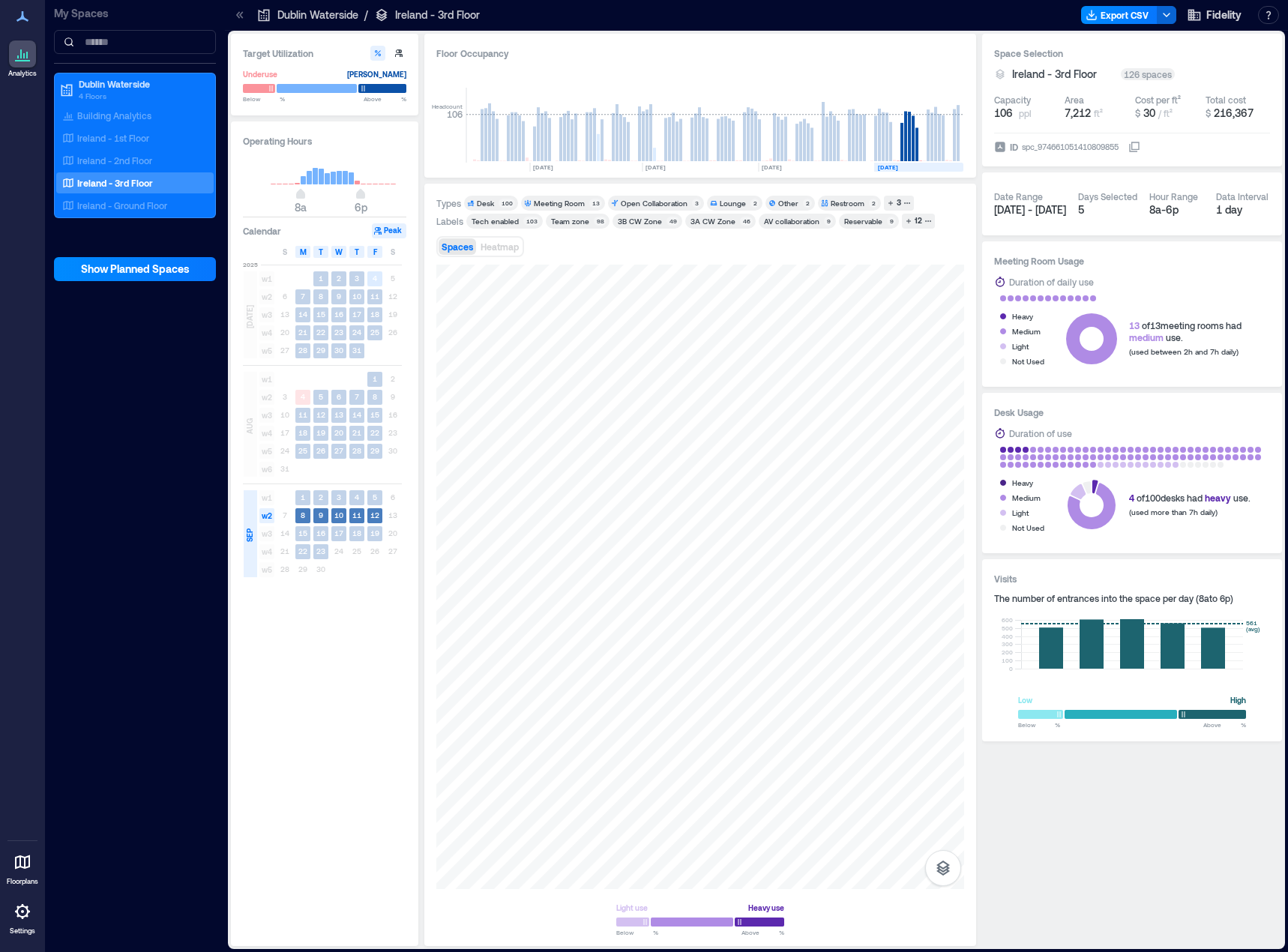
click at [266, 518] on span "w2" at bounding box center [267, 515] width 15 height 15
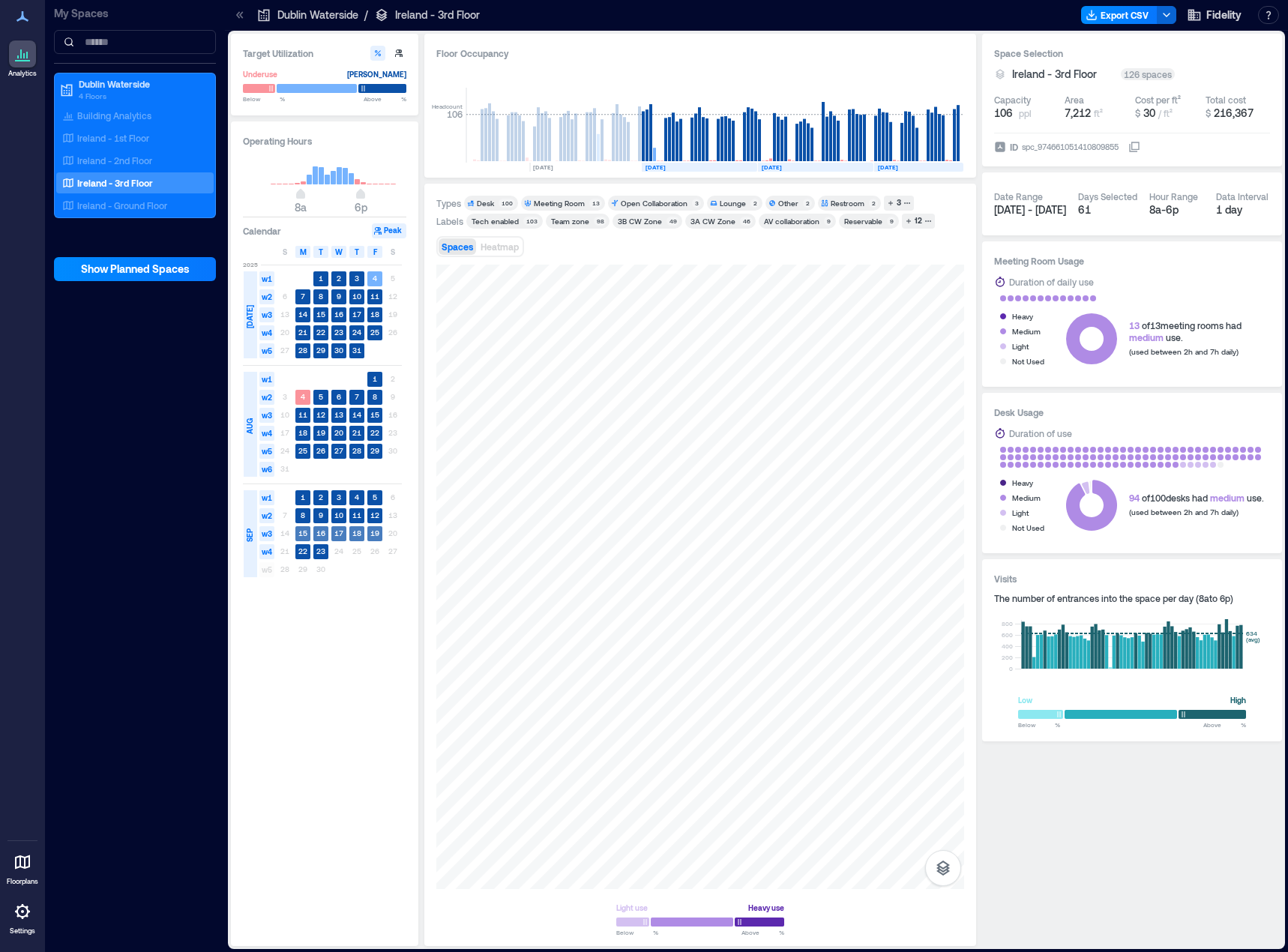
click at [266, 538] on span "w3" at bounding box center [267, 534] width 15 height 15
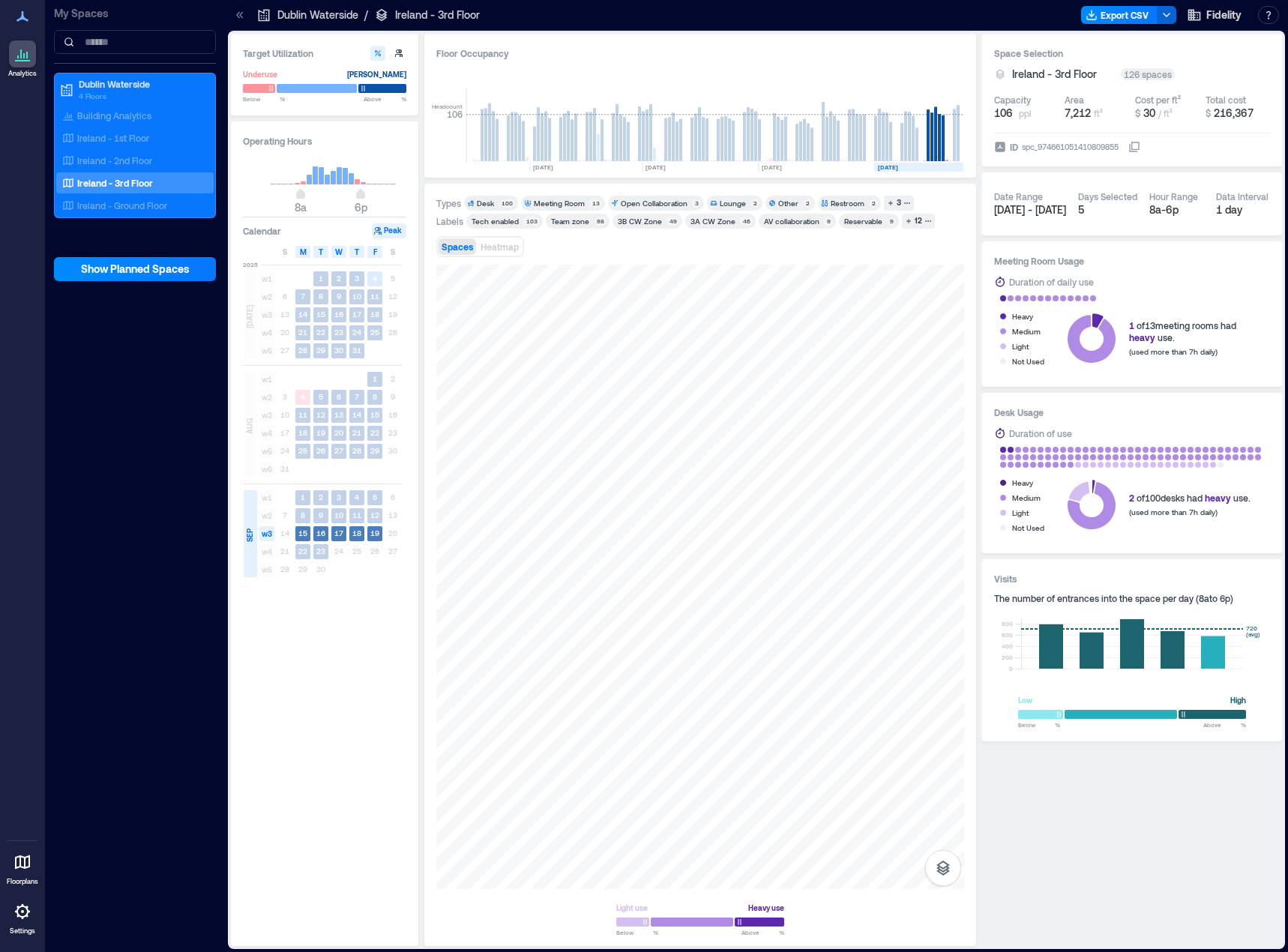
click at [266, 538] on span "w3" at bounding box center [267, 534] width 15 height 15
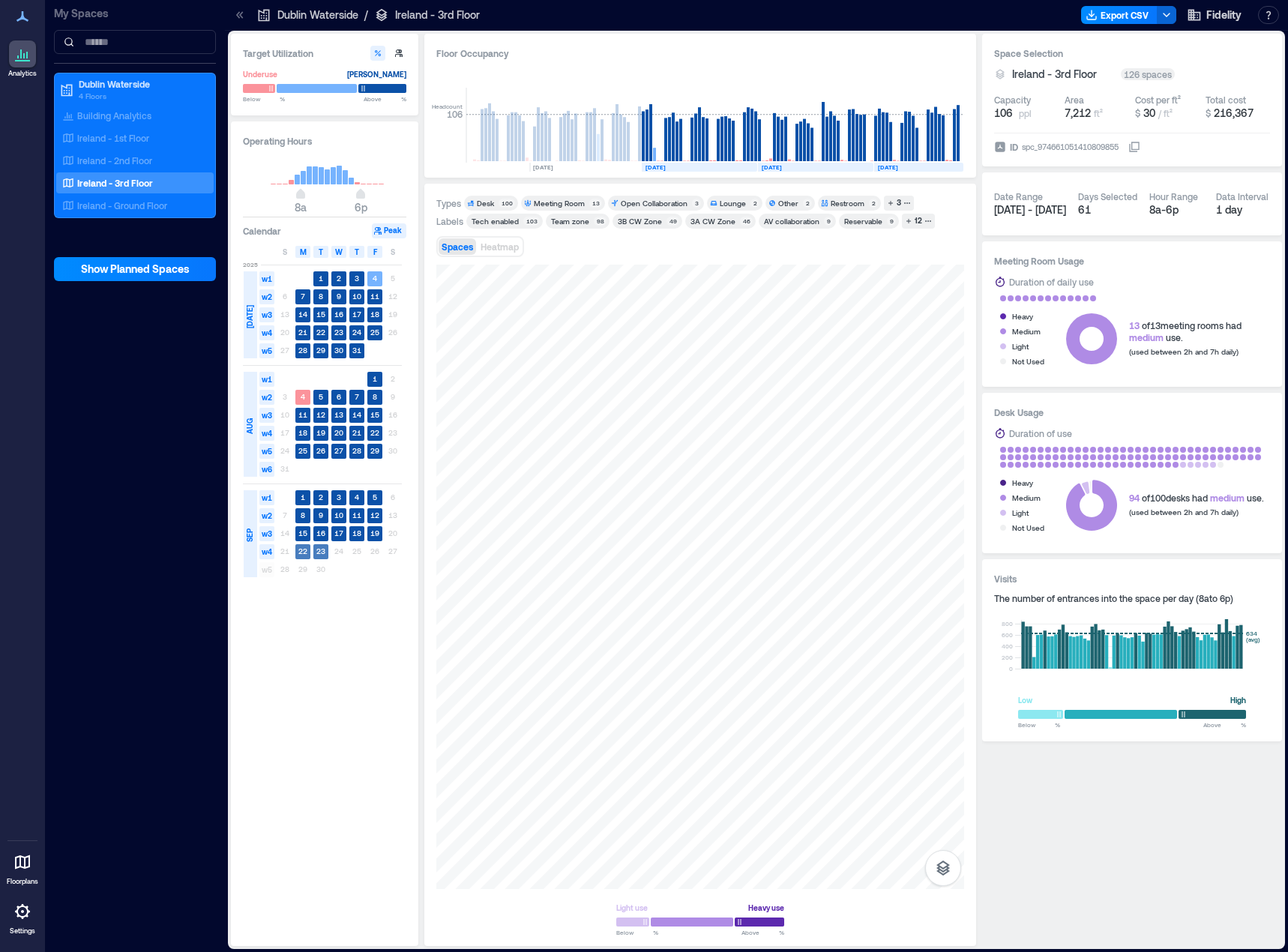
click at [263, 555] on span "w4" at bounding box center [267, 552] width 15 height 15
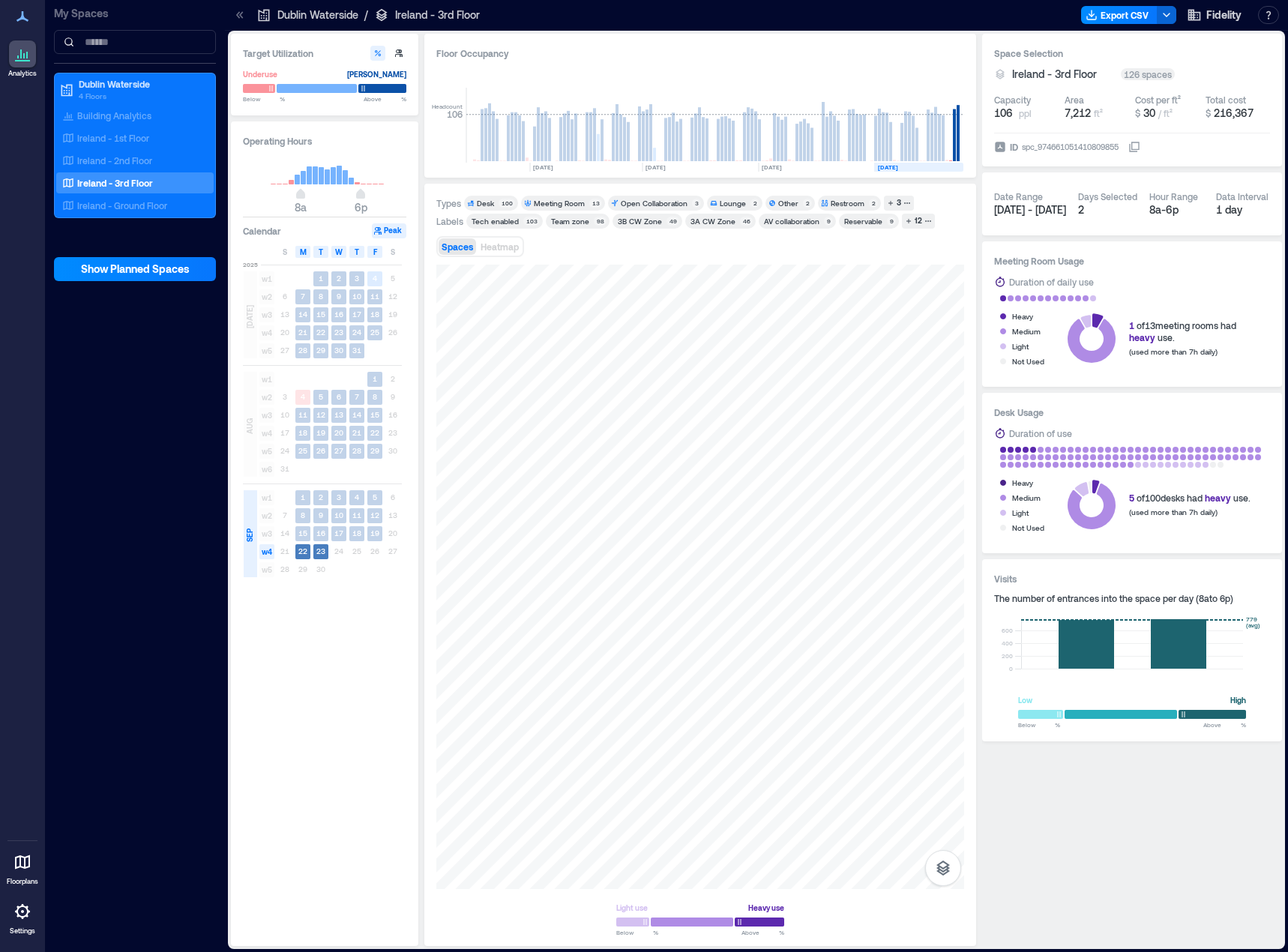
click at [263, 555] on span "w4" at bounding box center [267, 552] width 15 height 15
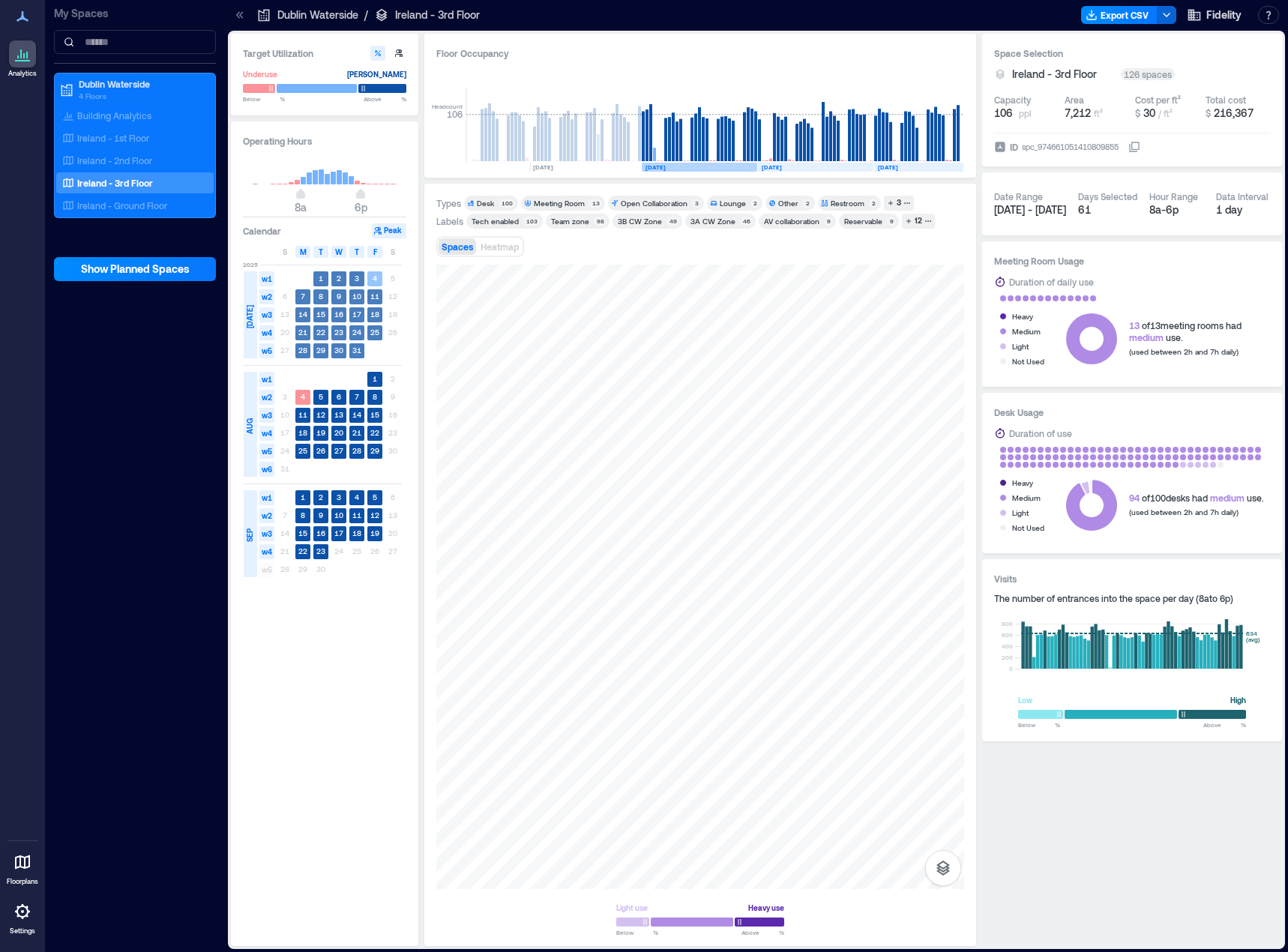
click at [249, 312] on span "[DATE]" at bounding box center [249, 317] width 12 height 23
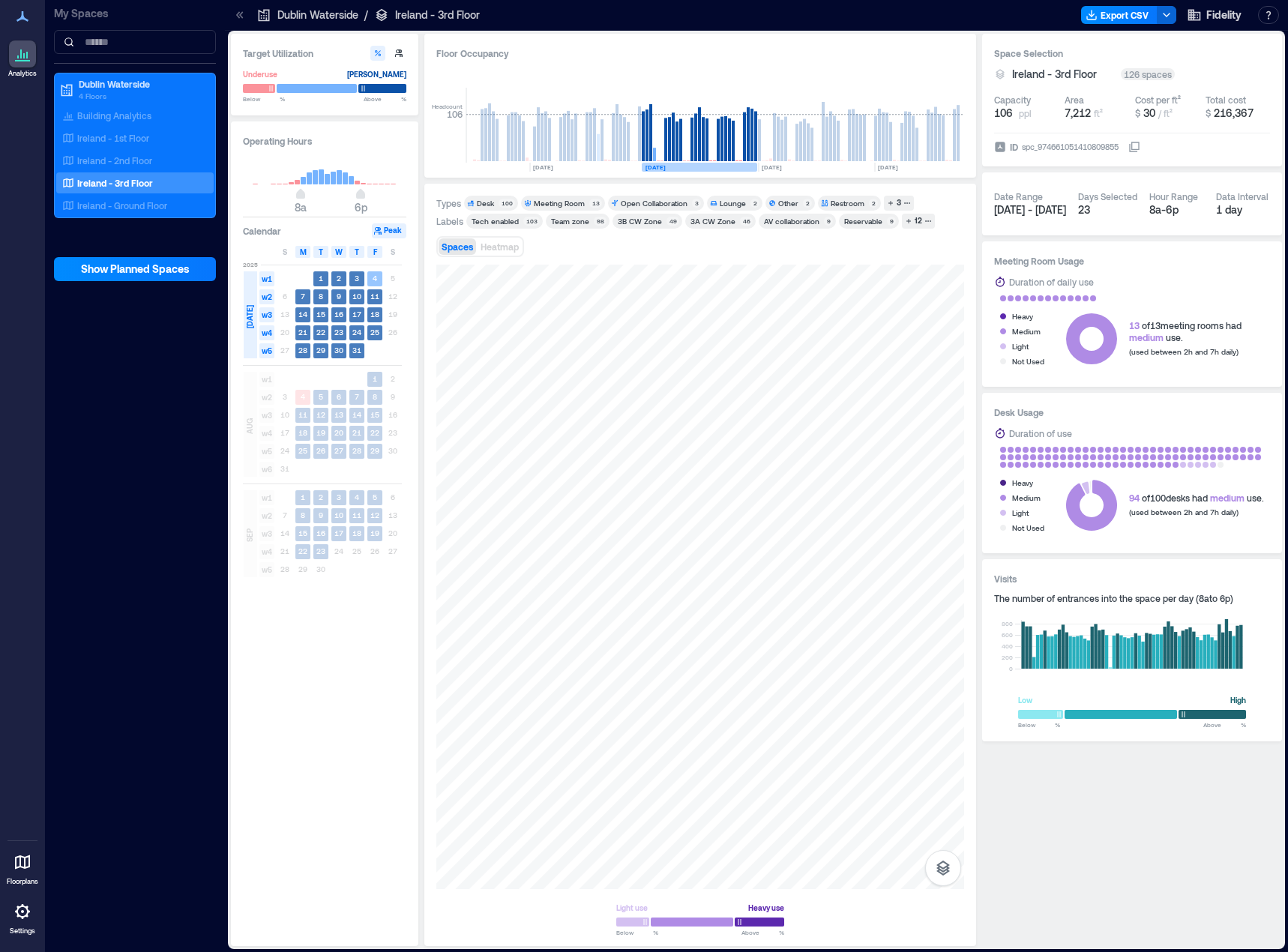
scroll to position [0, 4262]
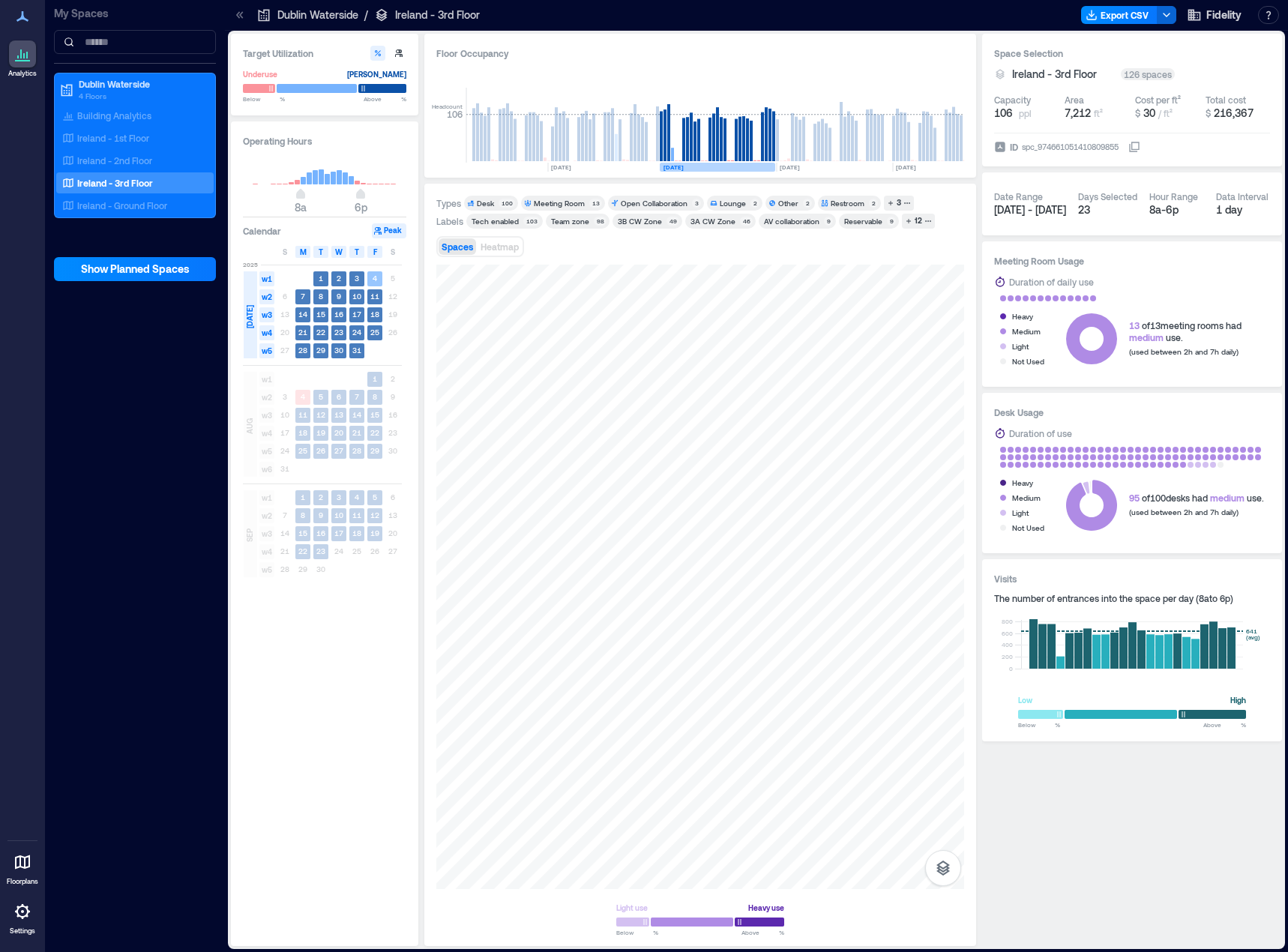
click at [249, 312] on span "[DATE]" at bounding box center [249, 317] width 12 height 23
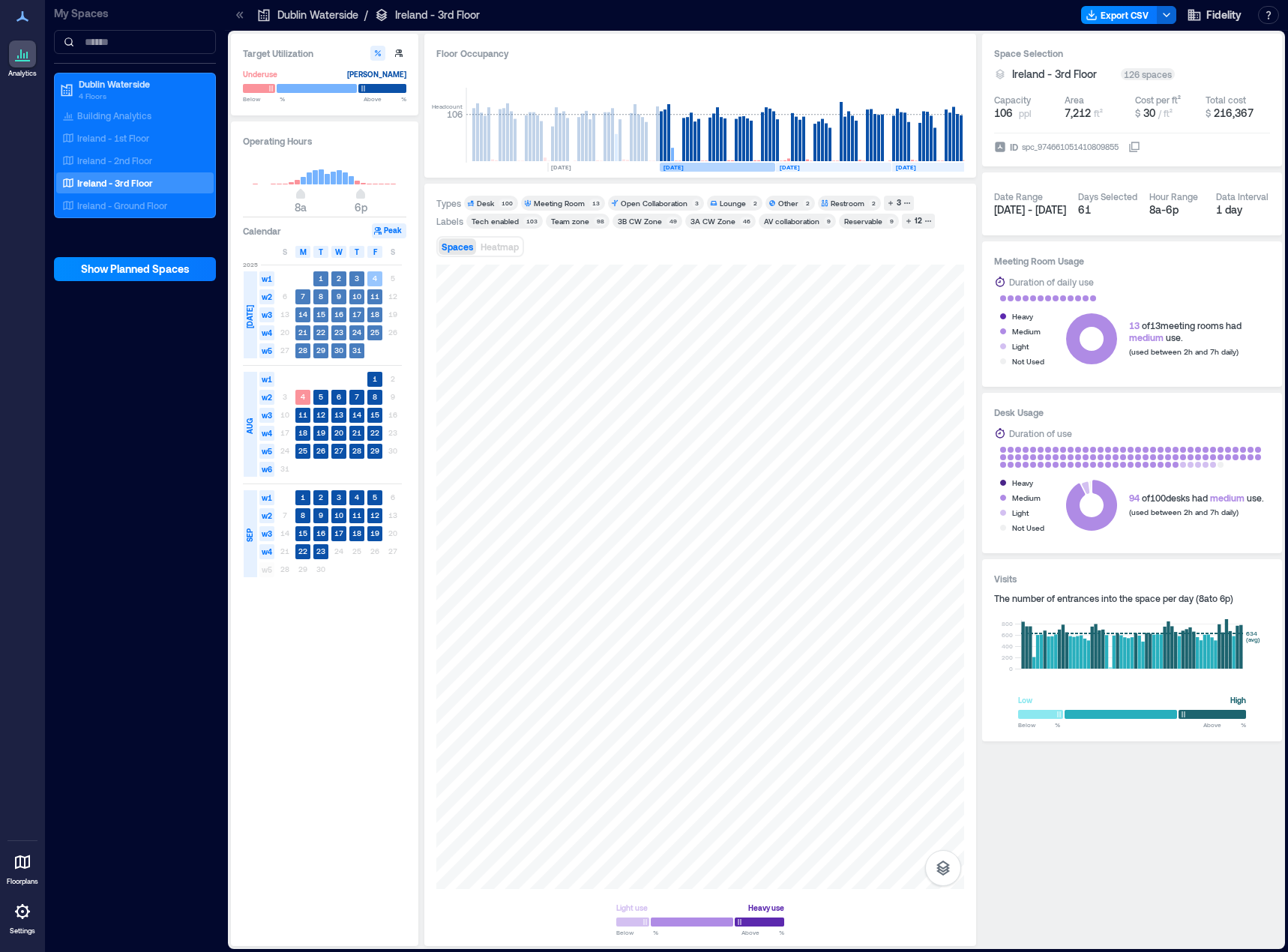
scroll to position [0, 4280]
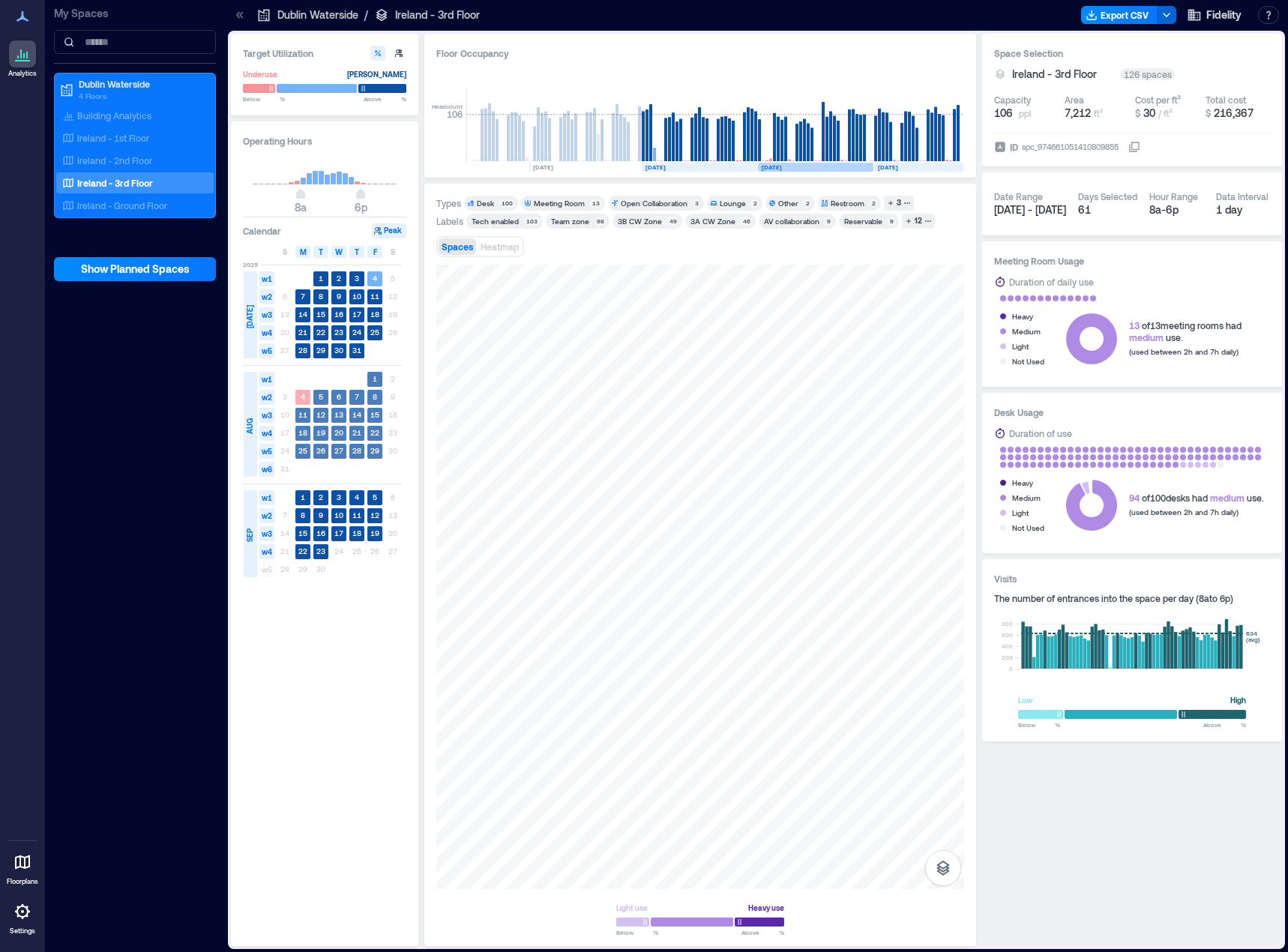
click at [251, 402] on div "AUG" at bounding box center [250, 424] width 13 height 105
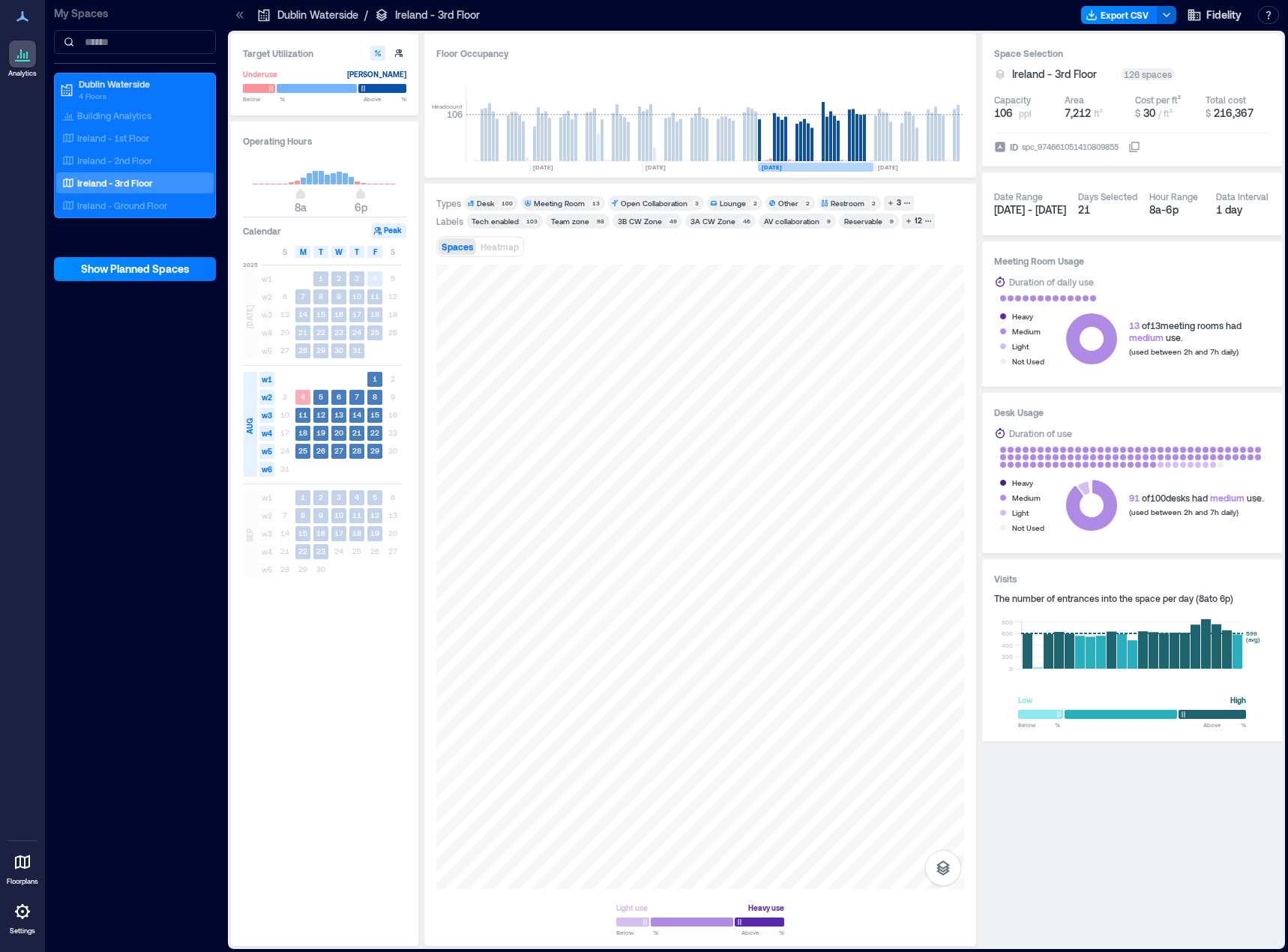
click at [251, 402] on div "AUG" at bounding box center [250, 424] width 13 height 105
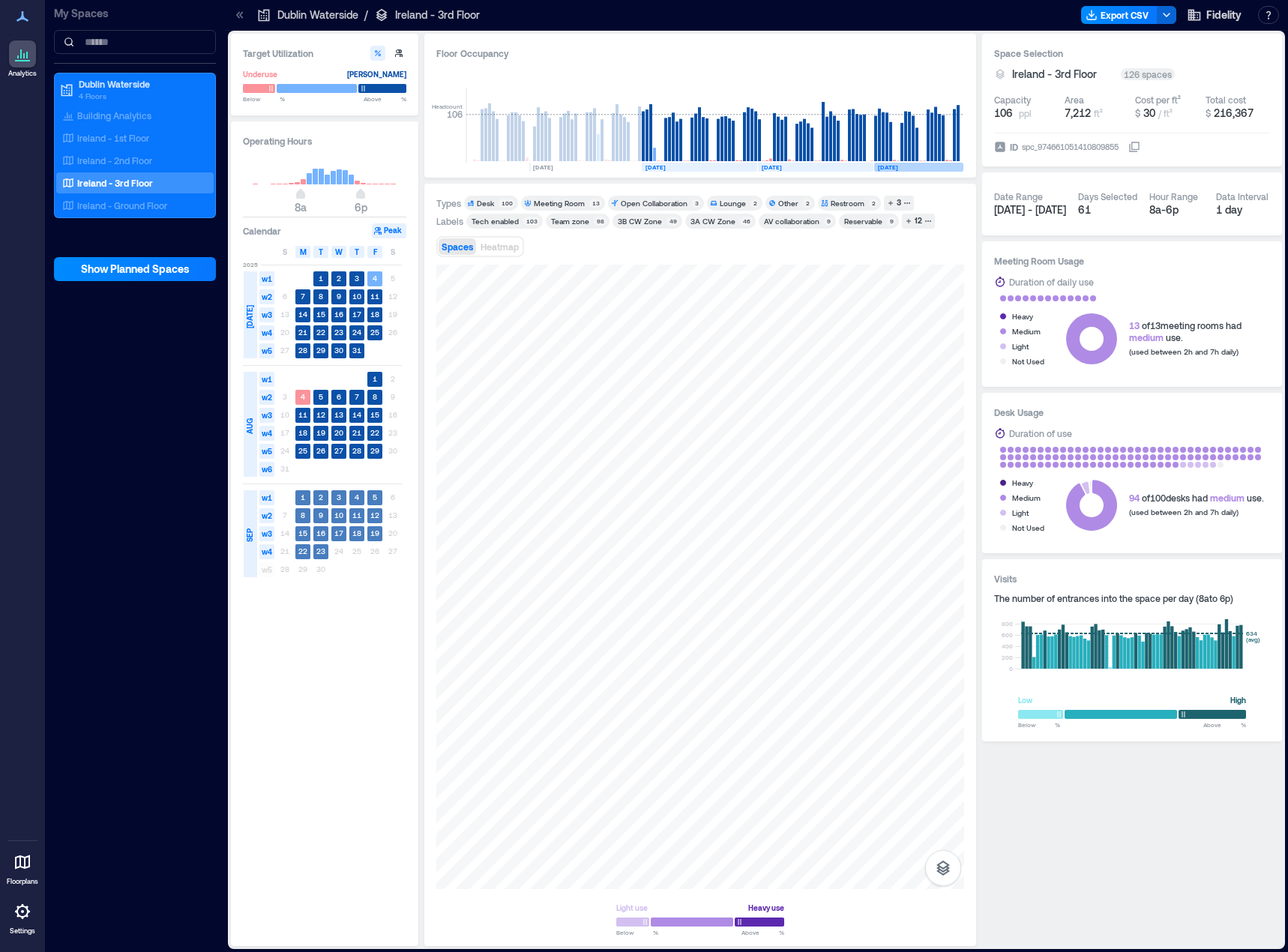
click at [252, 522] on div "SEP" at bounding box center [250, 534] width 13 height 87
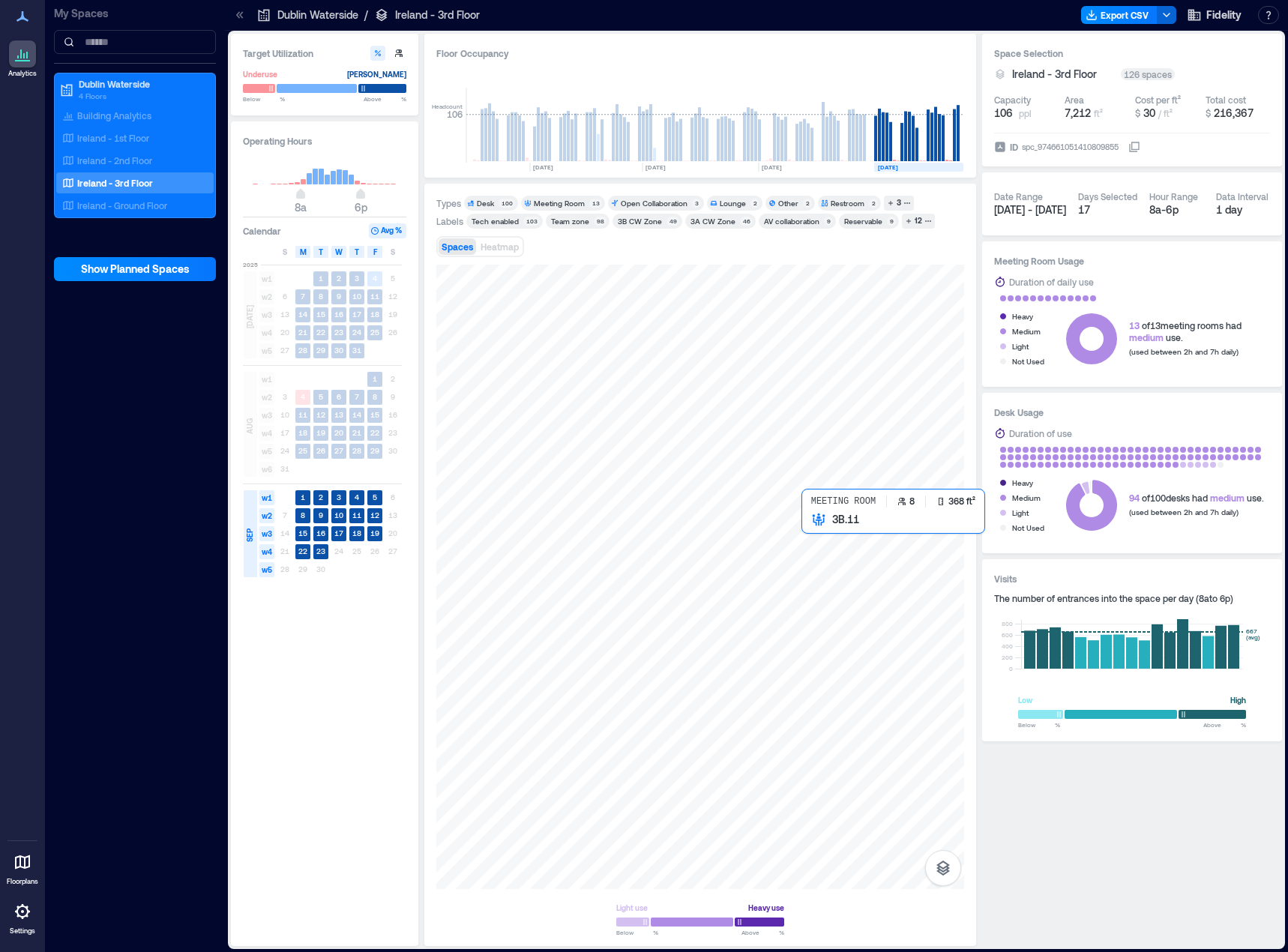
click at [831, 565] on div at bounding box center [700, 576] width 528 height 624
